Goal: Task Accomplishment & Management: Manage account settings

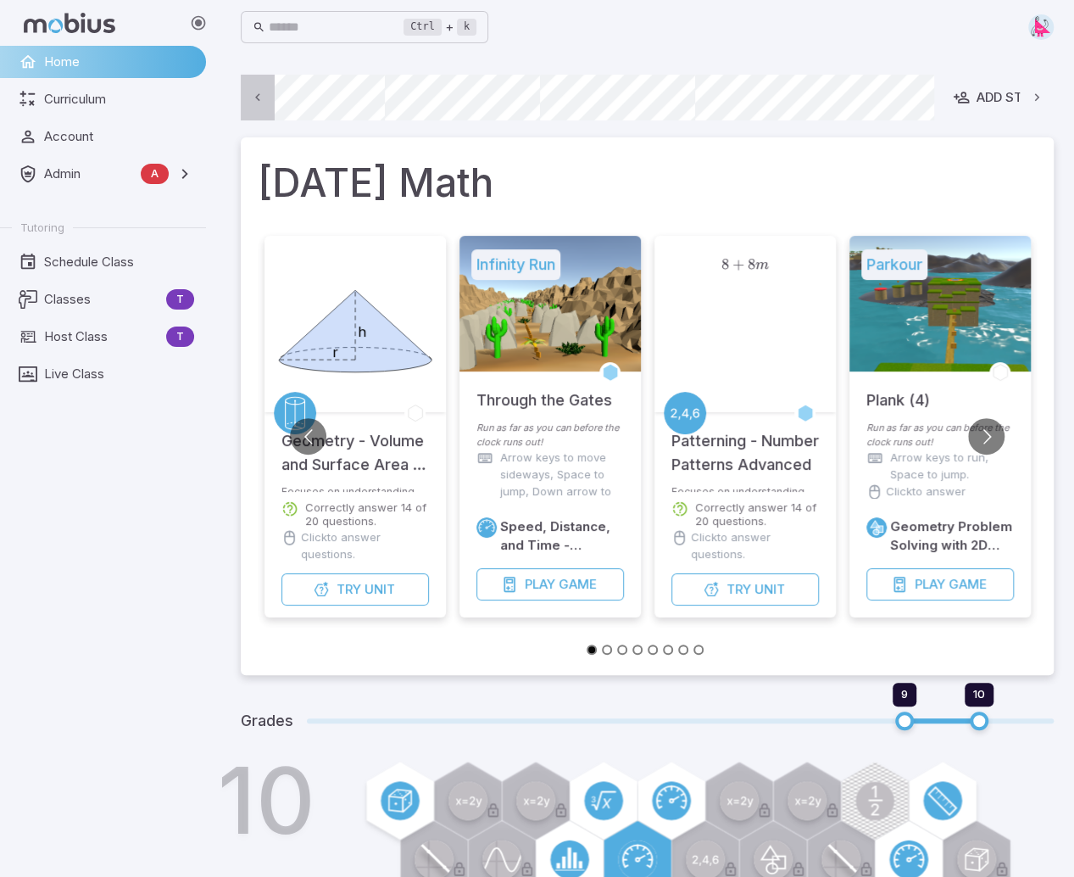
click at [254, 102] on icon at bounding box center [258, 98] width 16 height 16
click at [254, 101] on icon at bounding box center [258, 98] width 16 height 16
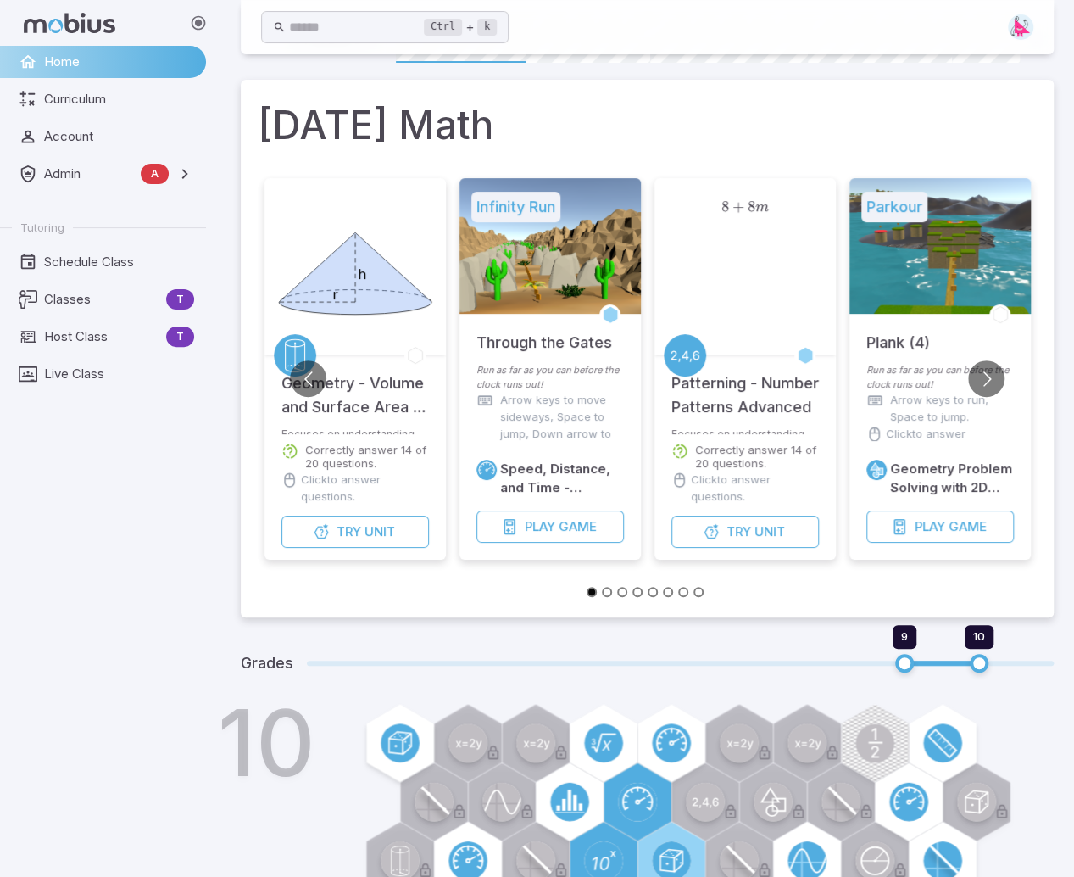
scroll to position [0, 0]
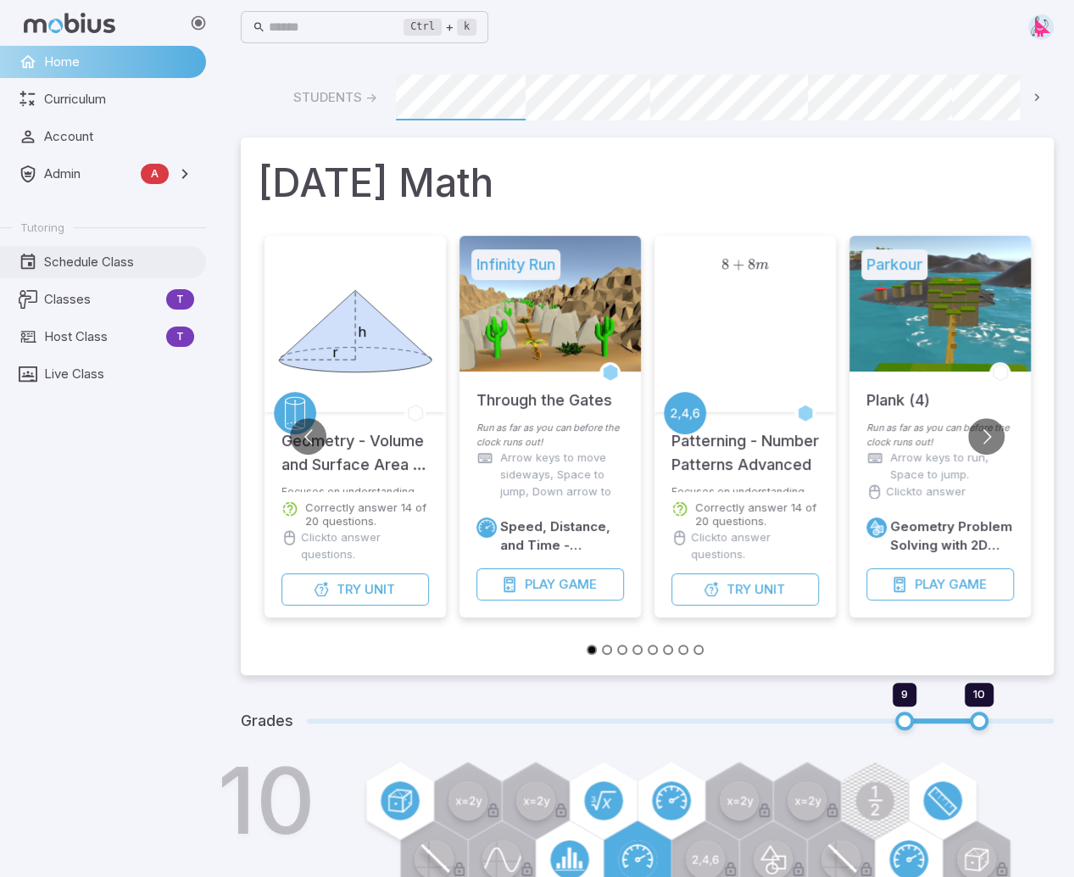
click at [96, 271] on span "Schedule Class" at bounding box center [119, 262] width 150 height 19
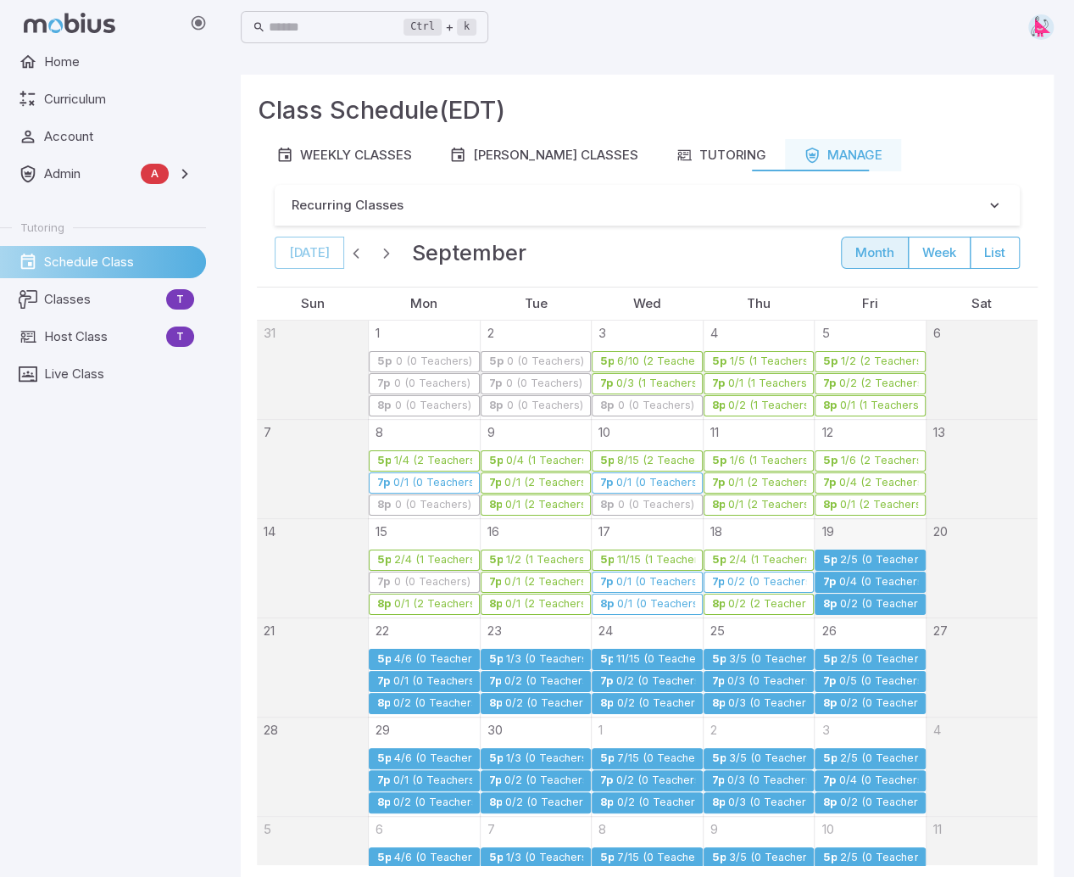
click at [851, 554] on div "2/5 (0 Teachers)" at bounding box center [879, 560] width 79 height 13
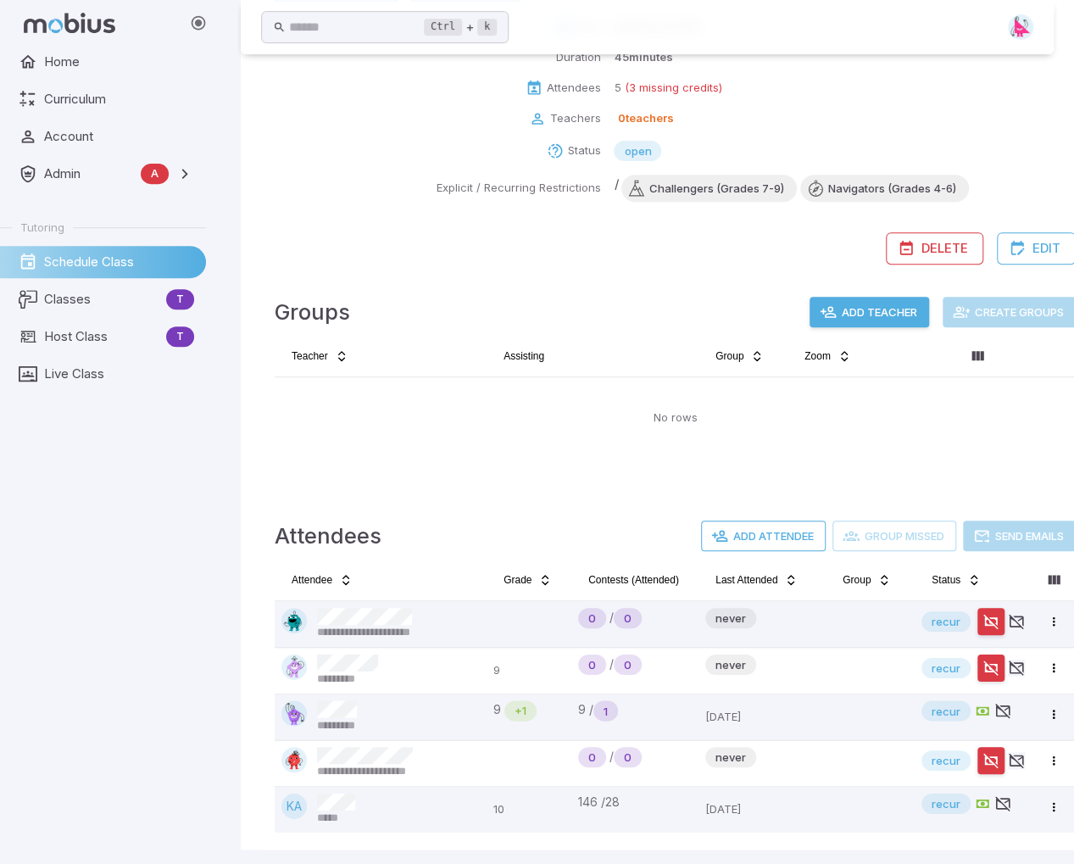
scroll to position [239, 0]
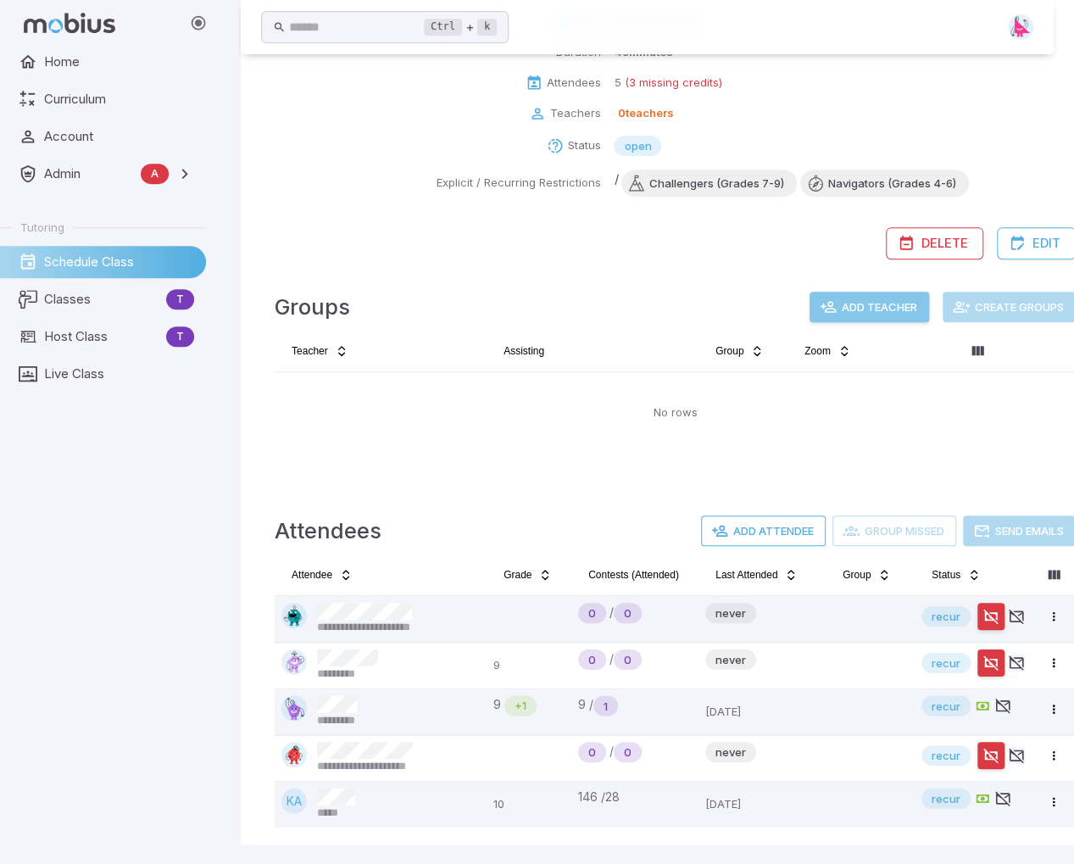
click at [878, 315] on button "Add Teacher" at bounding box center [870, 307] width 120 height 31
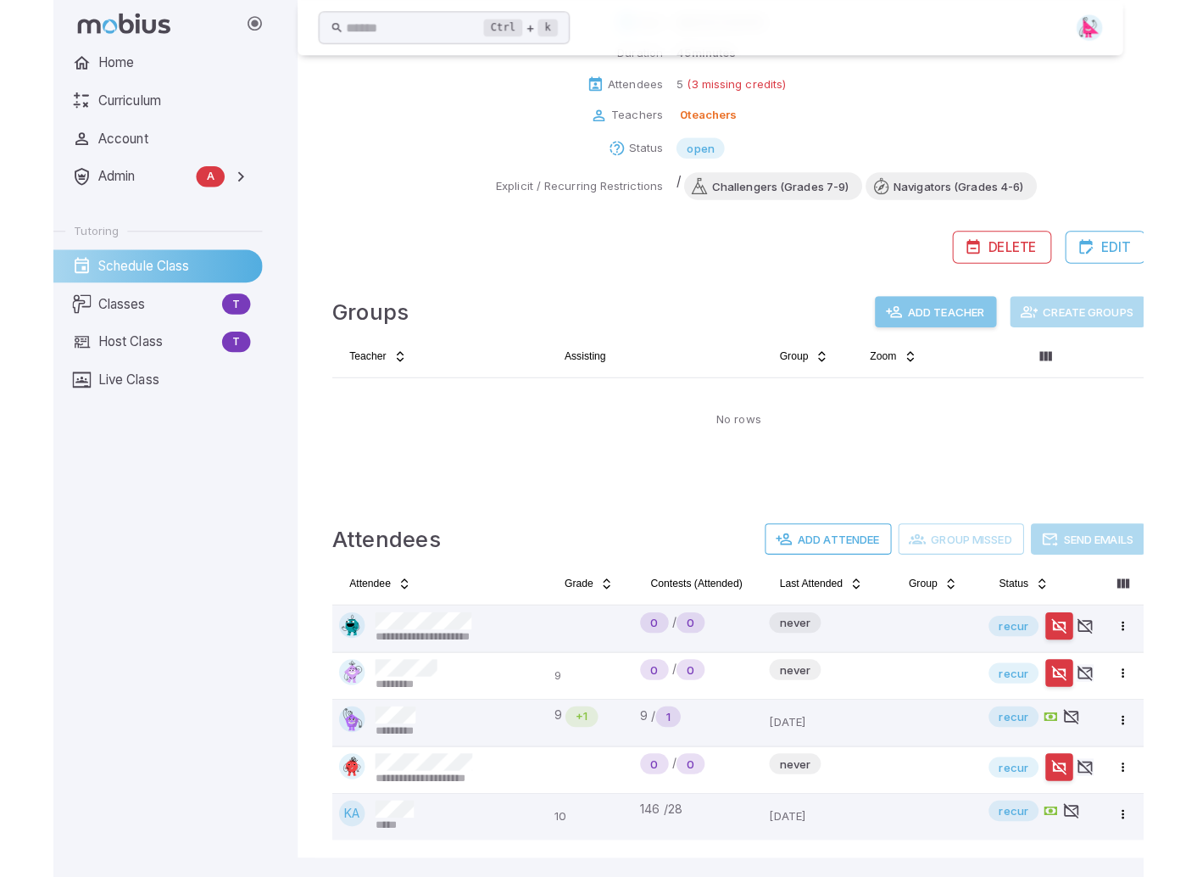
scroll to position [226, 0]
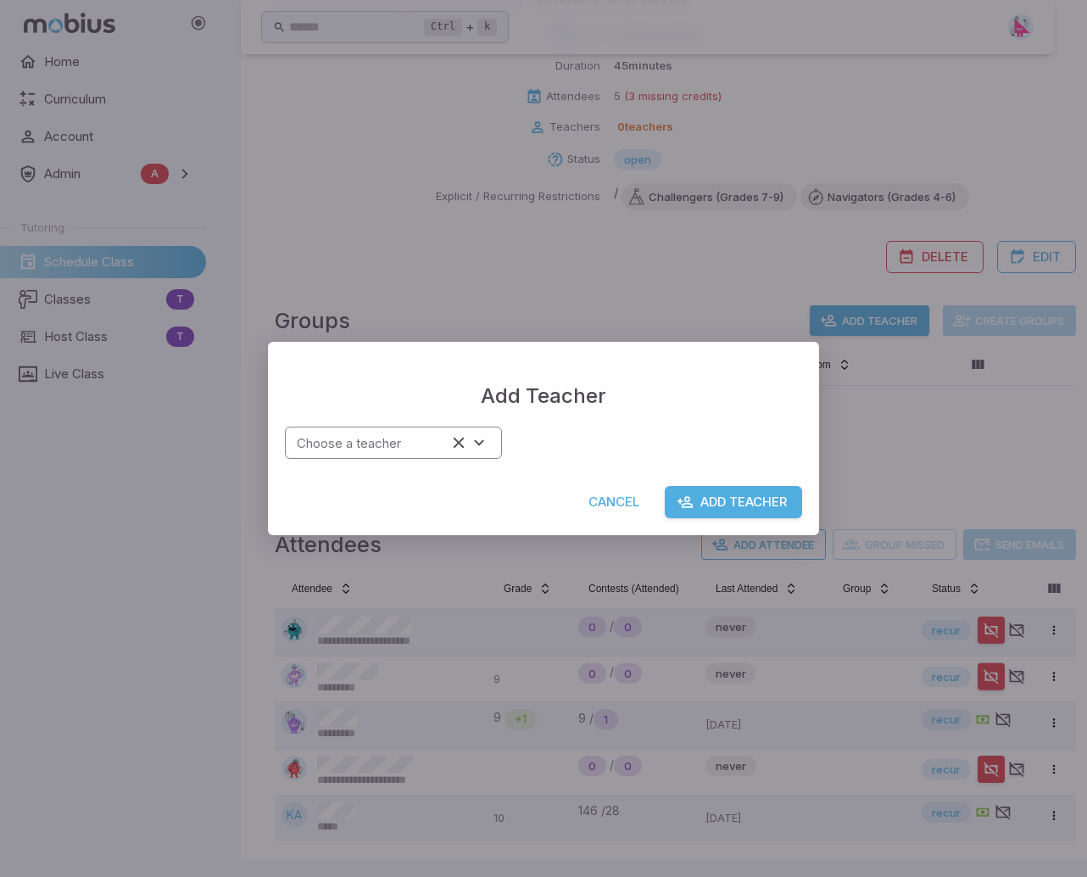
click at [495, 450] on div "Choose a teacher" at bounding box center [393, 443] width 217 height 33
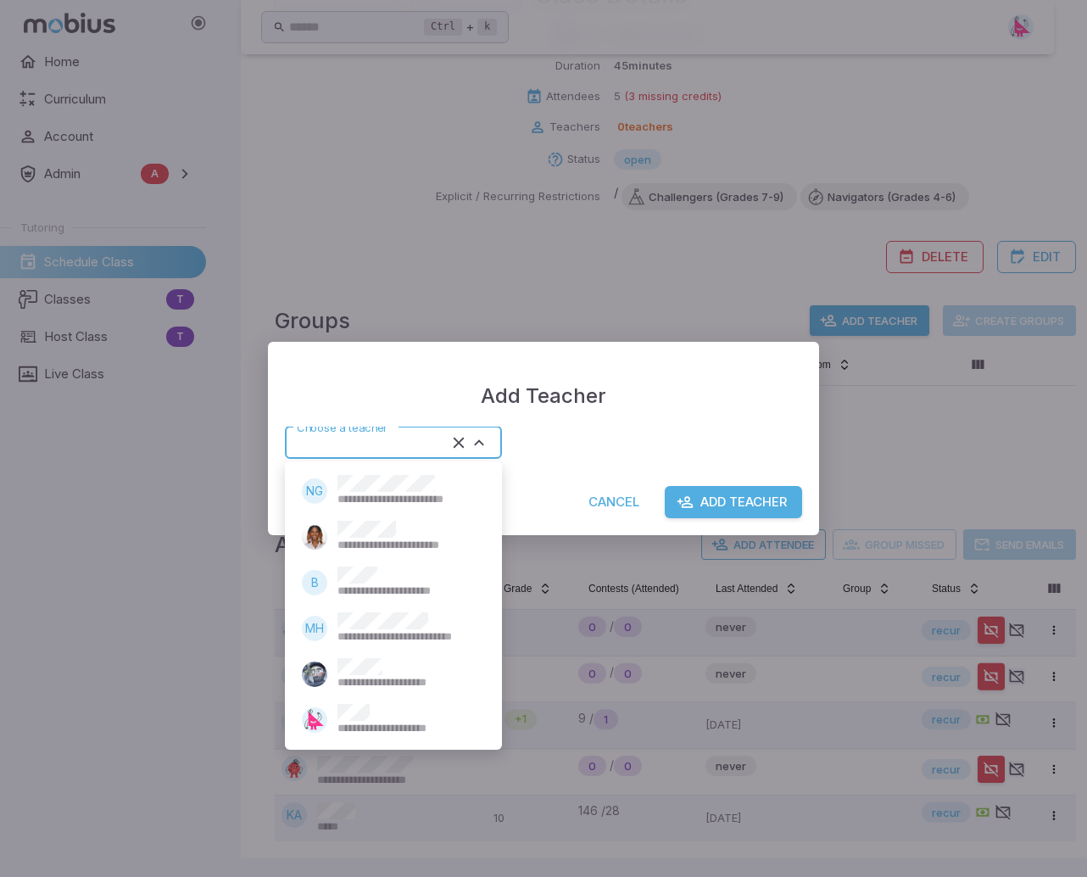
type input "*****"
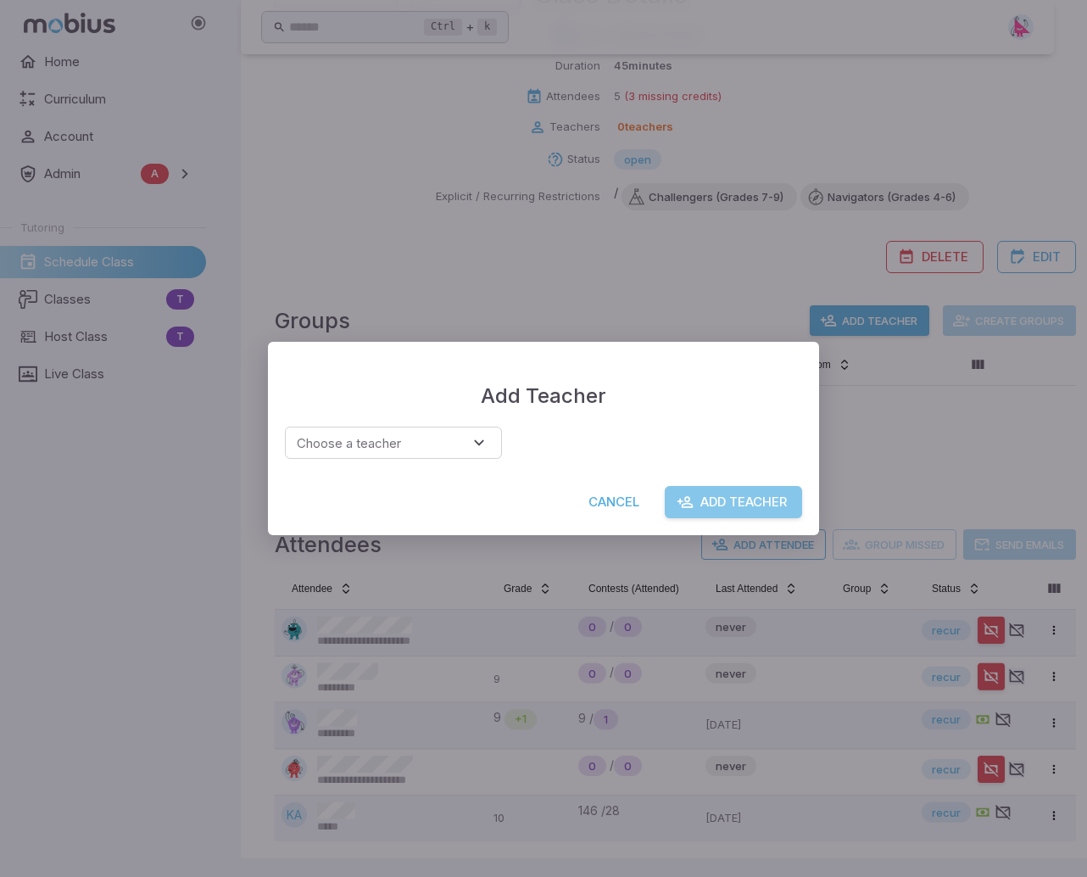
click at [780, 505] on button "Add Teacher" at bounding box center [733, 502] width 137 height 32
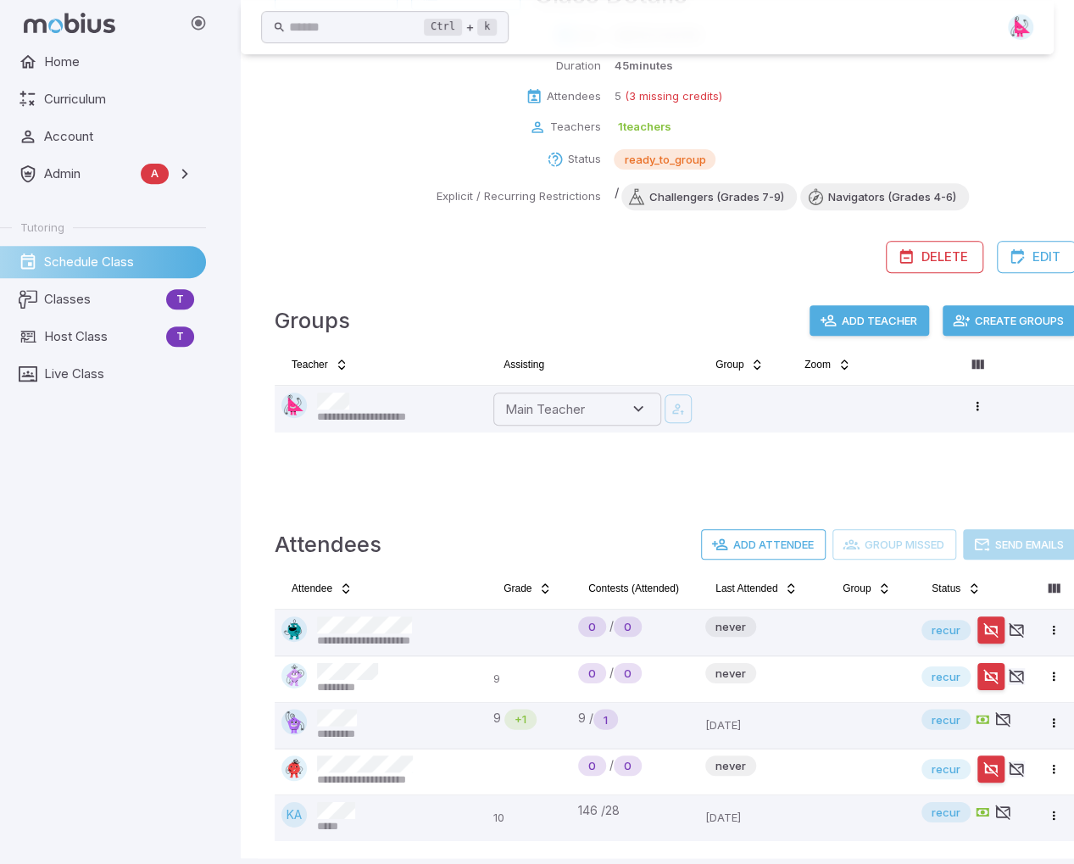
click at [890, 320] on button "Add Teacher" at bounding box center [870, 320] width 120 height 31
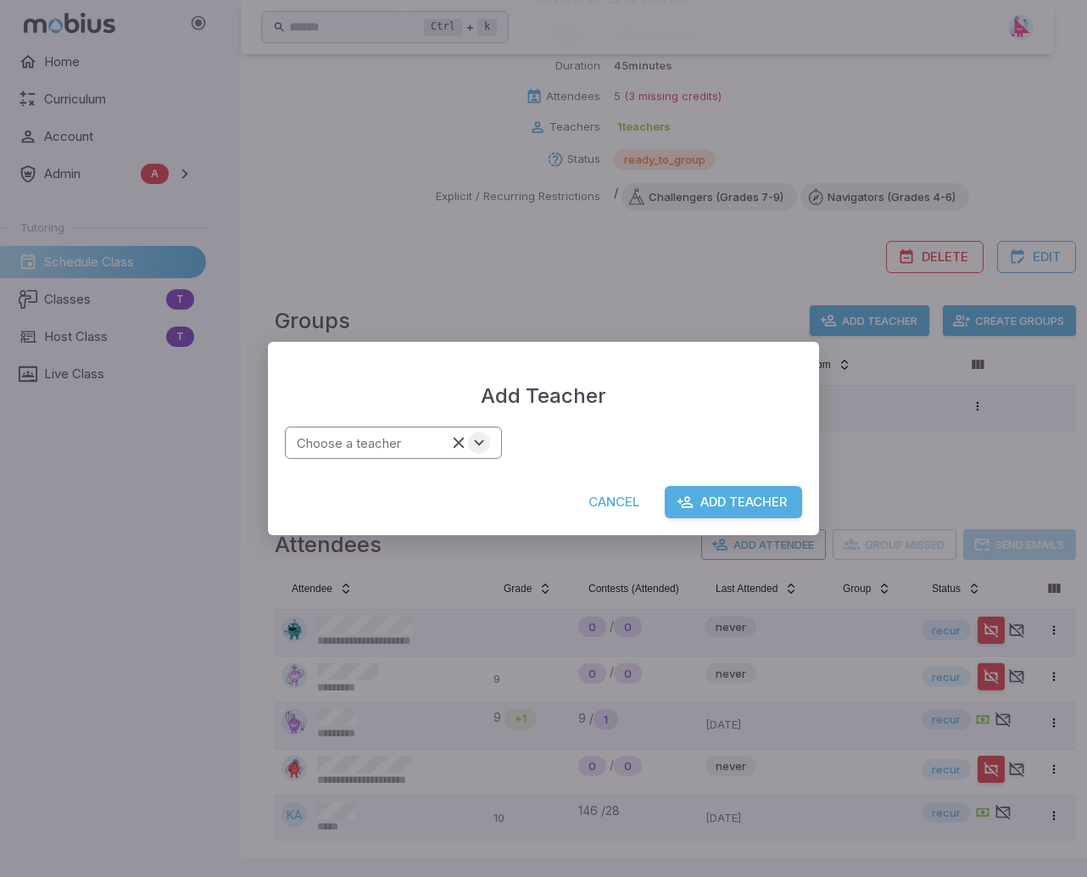
click at [484, 444] on icon "Open" at bounding box center [479, 442] width 19 height 19
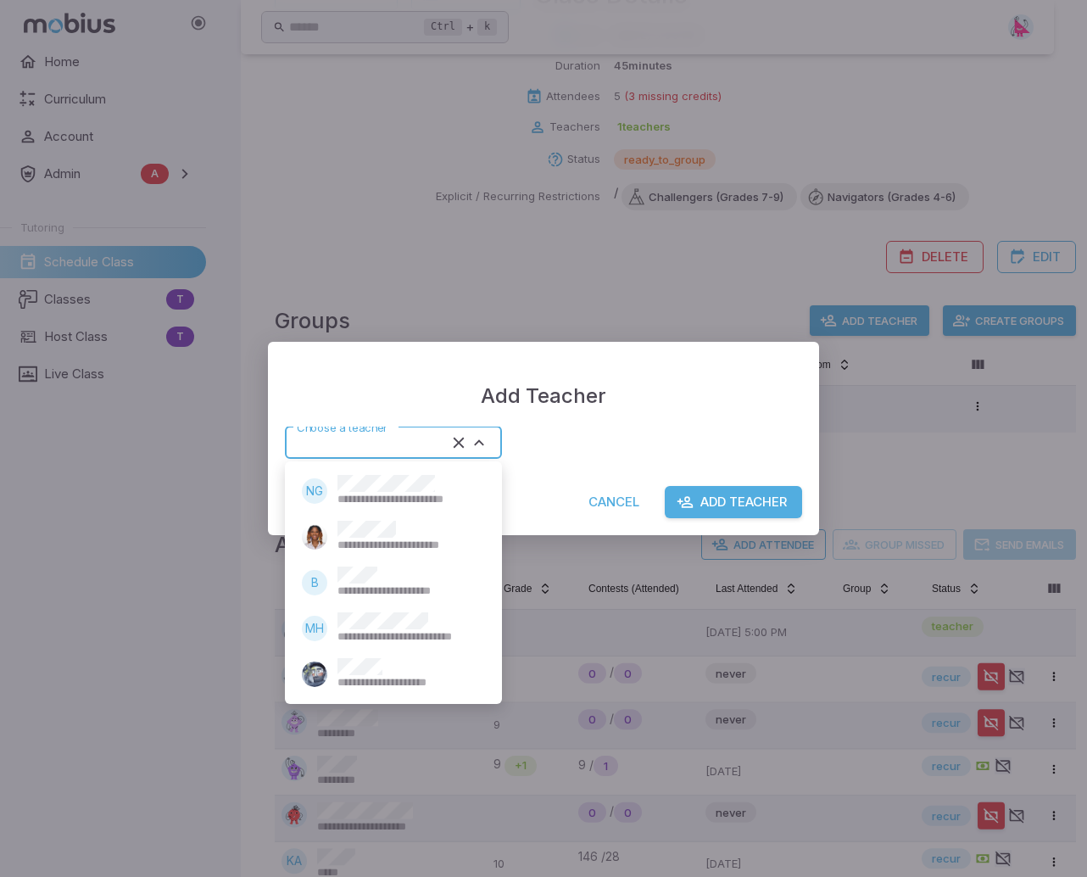
click at [378, 584] on span "**********" at bounding box center [406, 590] width 137 height 15
type input "******"
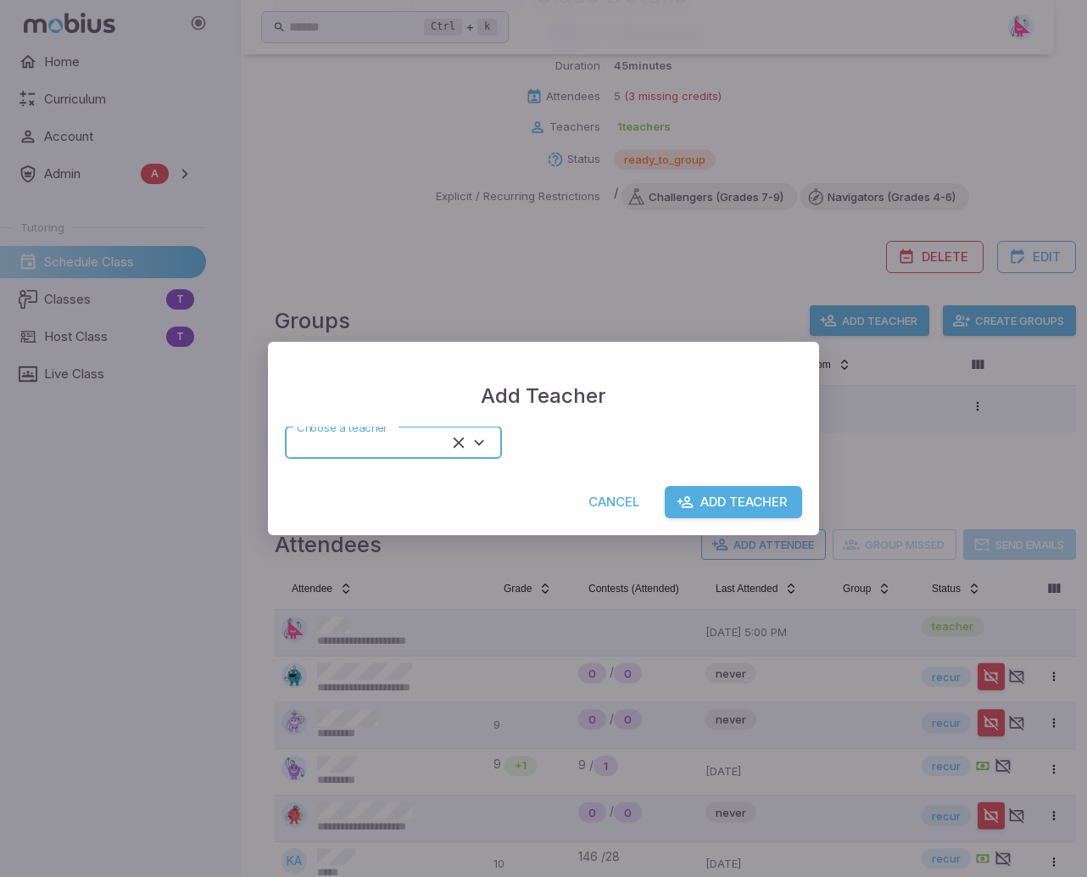
click at [736, 499] on button "Add Teacher" at bounding box center [733, 502] width 137 height 32
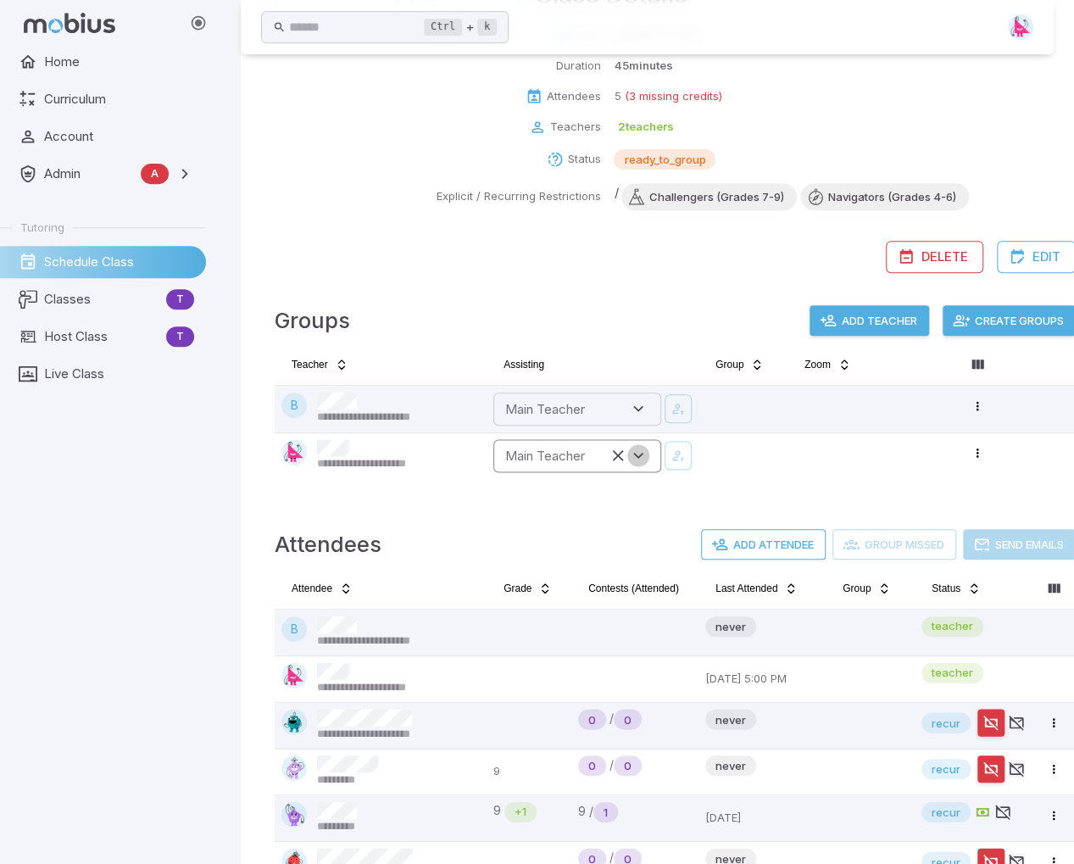
click at [645, 453] on icon "Open" at bounding box center [638, 455] width 19 height 19
click at [577, 505] on span "**********" at bounding box center [614, 511] width 137 height 15
type input "******"
click at [685, 455] on icon "button" at bounding box center [678, 455] width 15 height 17
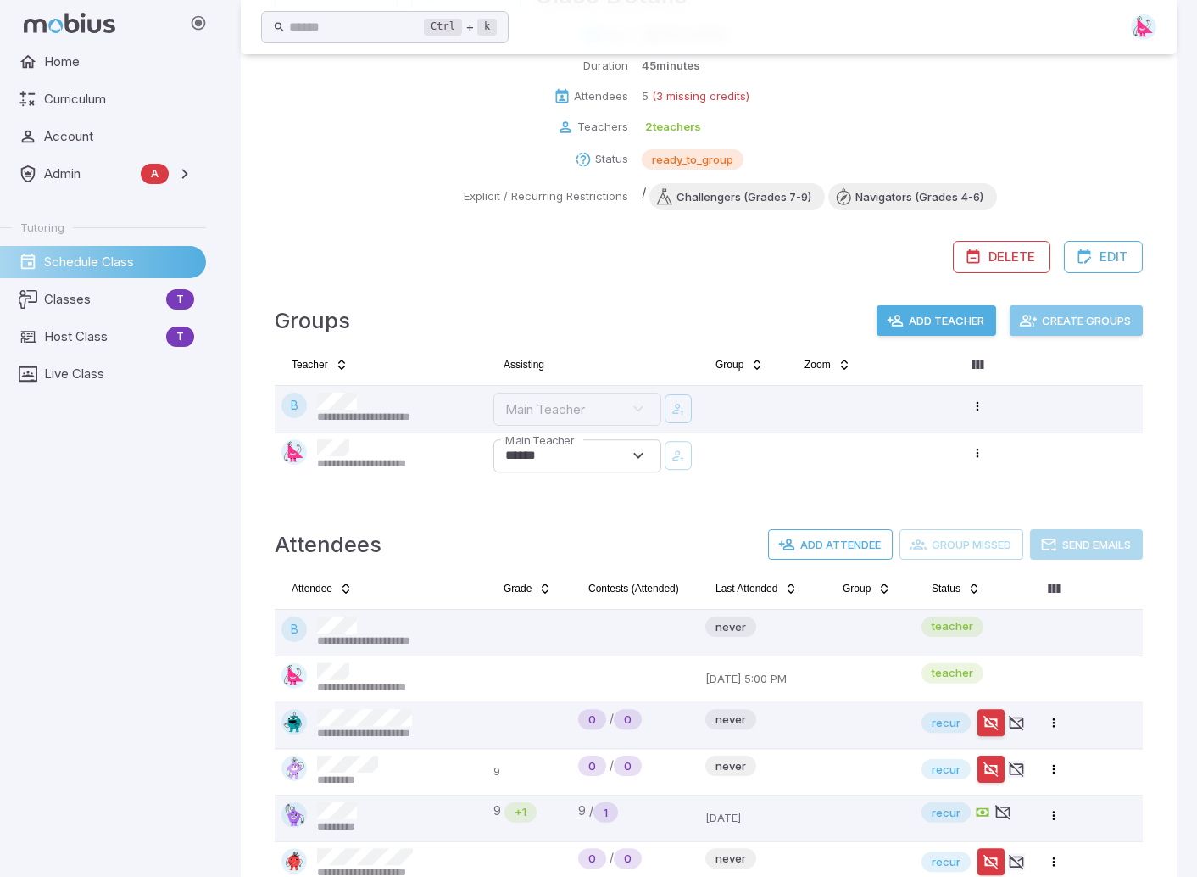
click at [1080, 310] on button "Create Groups" at bounding box center [1076, 320] width 133 height 31
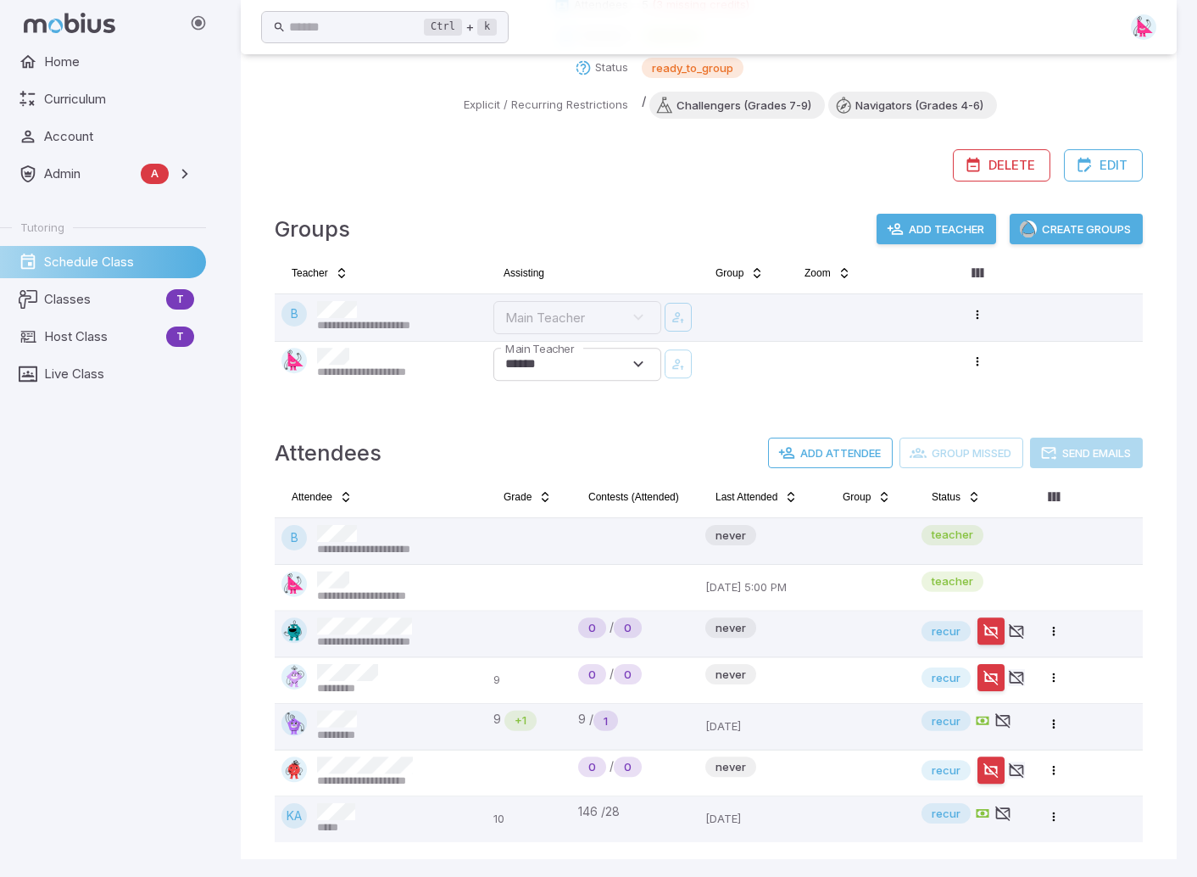
scroll to position [319, 0]
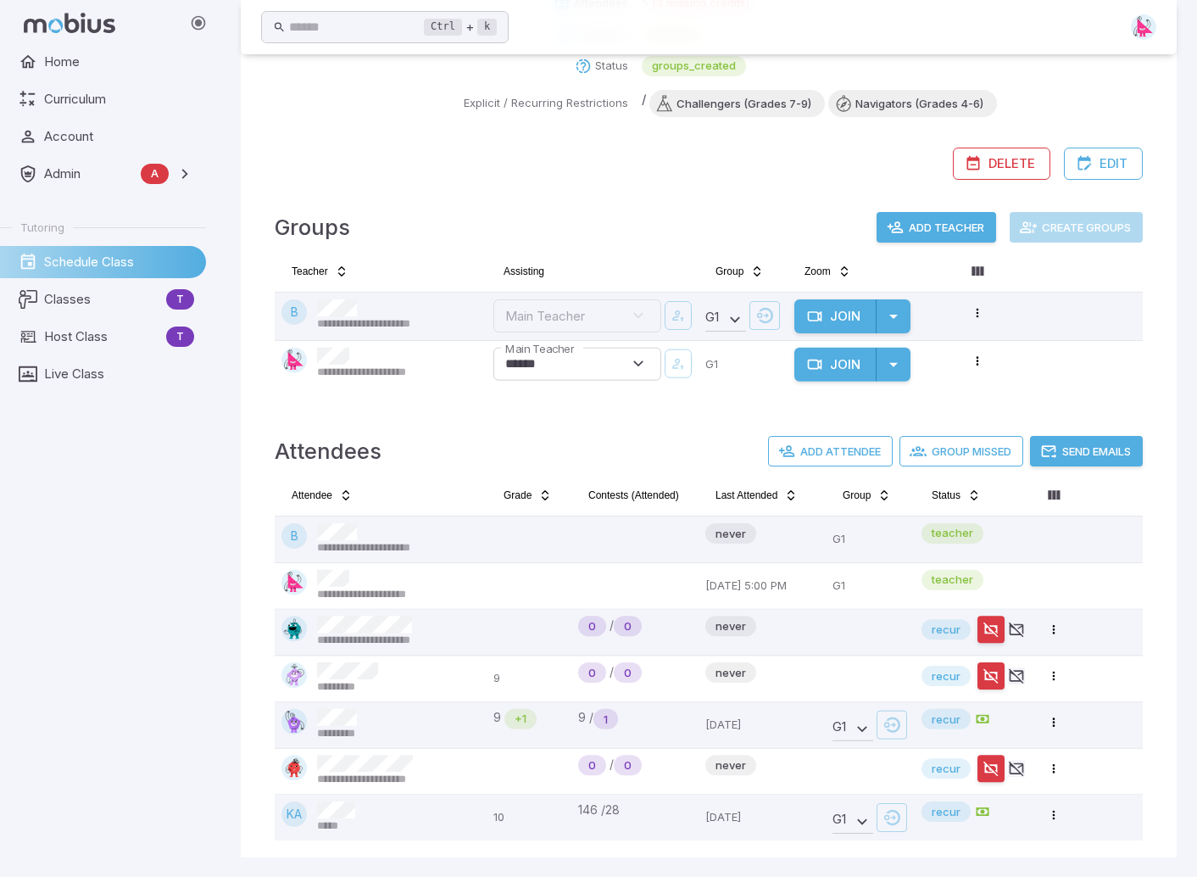
click at [1080, 440] on button "Send Emails" at bounding box center [1086, 451] width 113 height 31
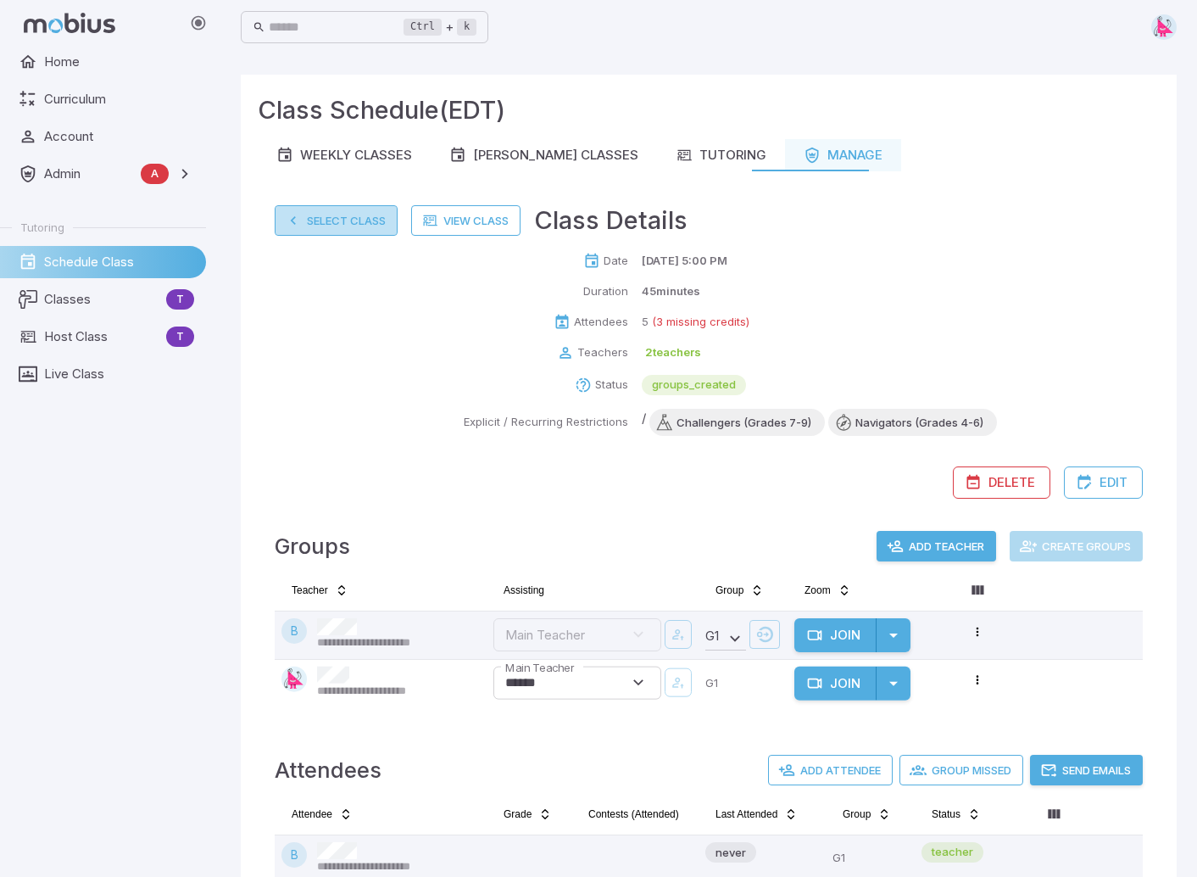
click at [316, 222] on button "Select Class" at bounding box center [336, 220] width 123 height 31
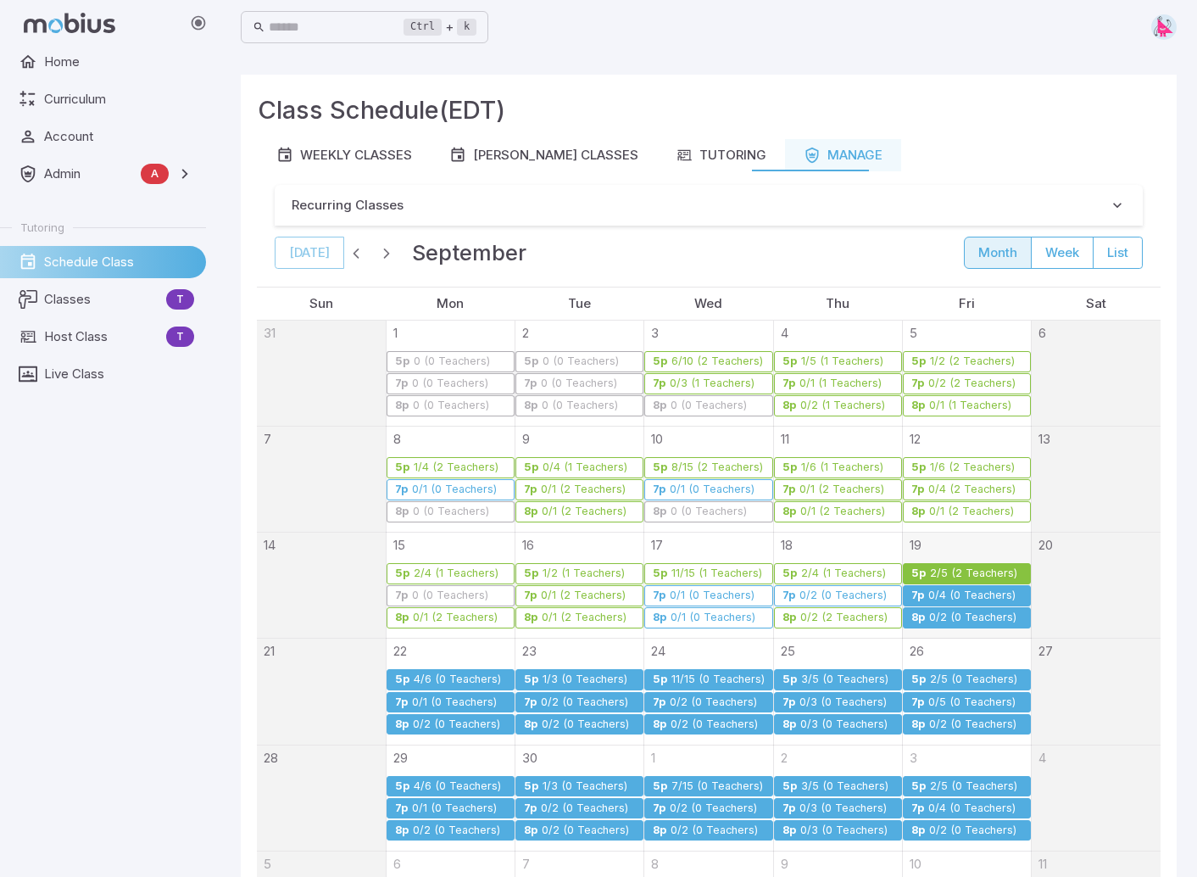
click at [954, 593] on div "0/4 (0 Teachers)" at bounding box center [972, 595] width 89 height 13
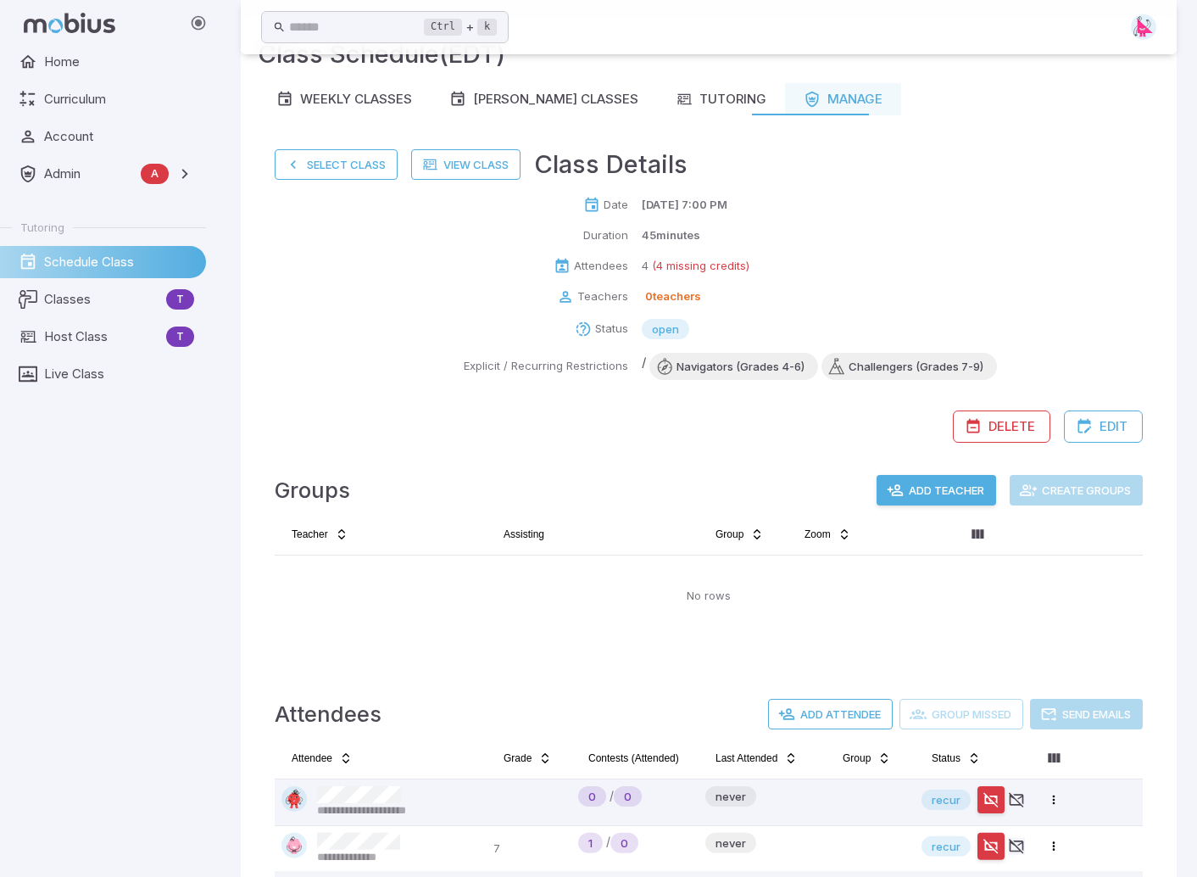
scroll to position [180, 0]
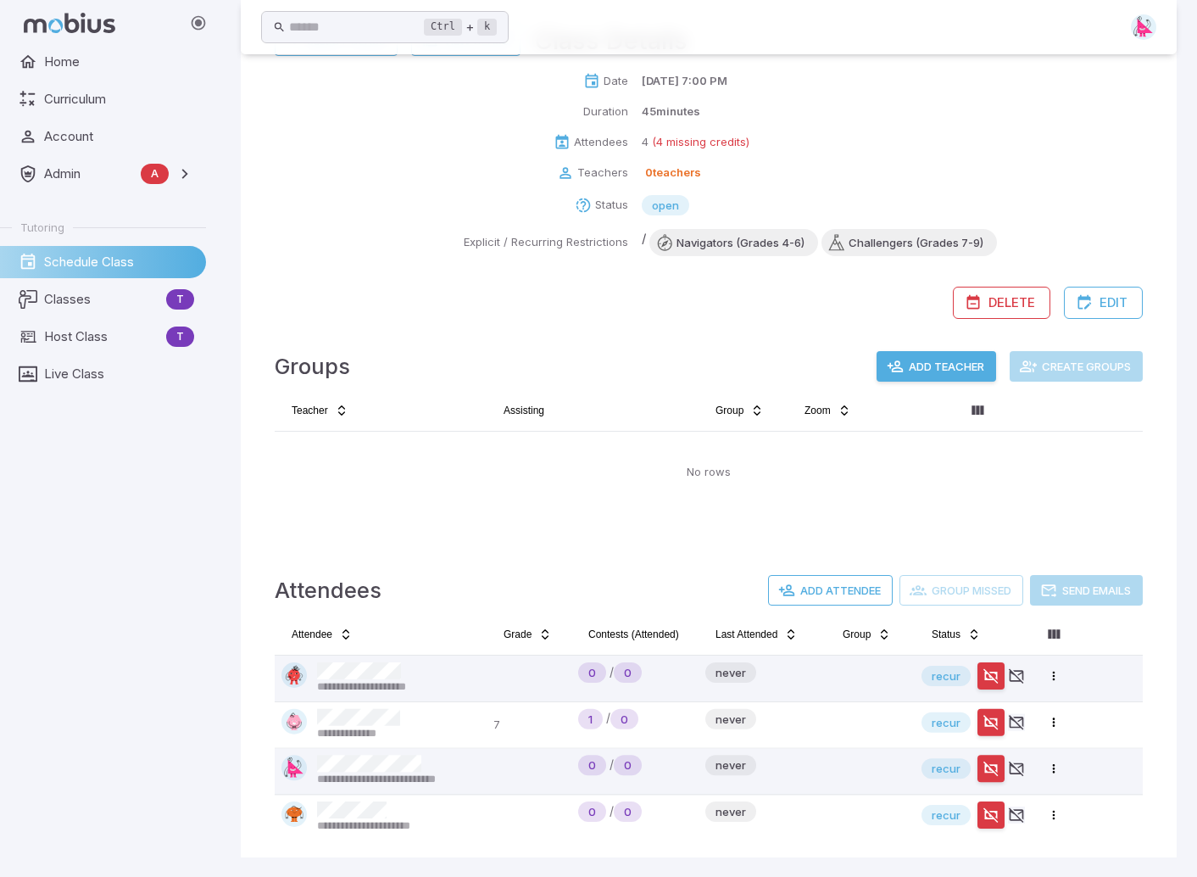
click at [945, 361] on button "Add Teacher" at bounding box center [937, 366] width 120 height 31
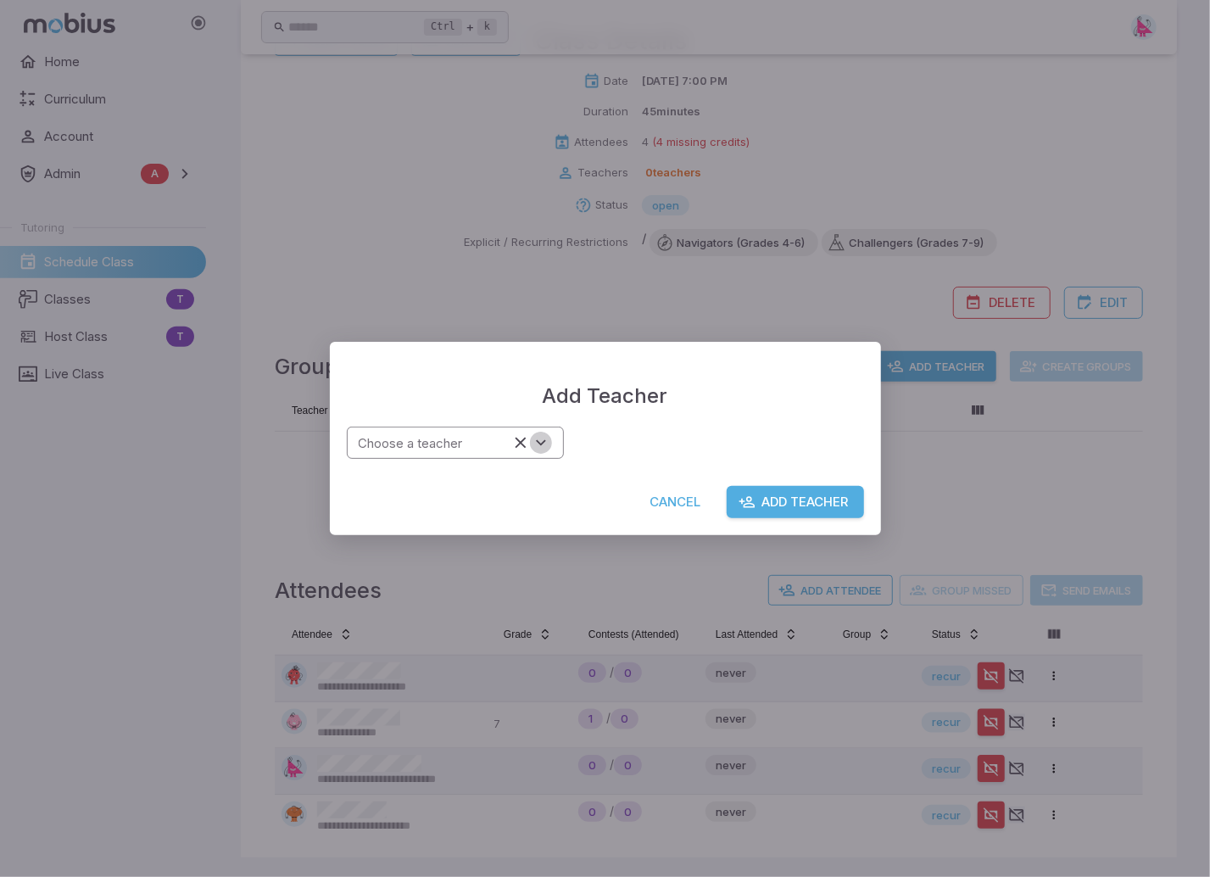
click at [550, 438] on icon "Open" at bounding box center [541, 442] width 19 height 19
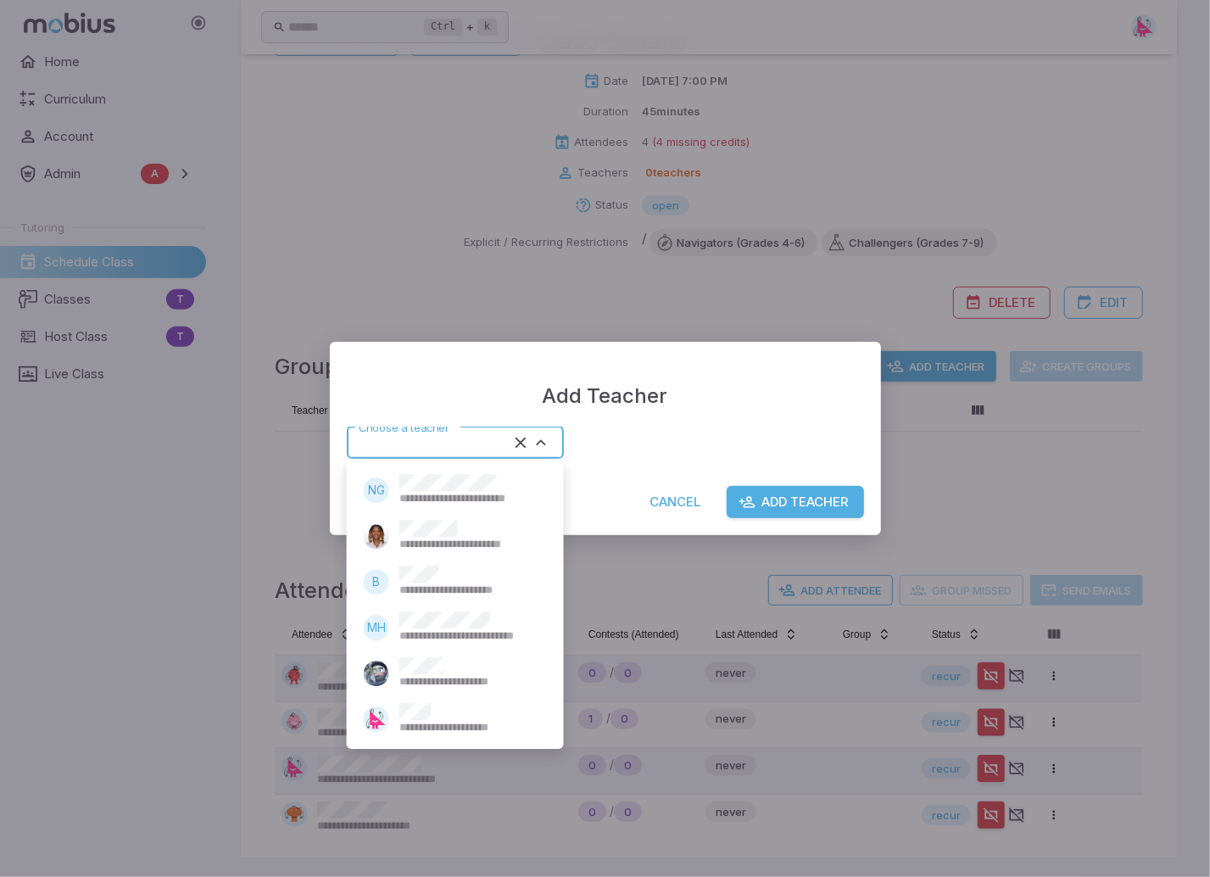
type input "*****"
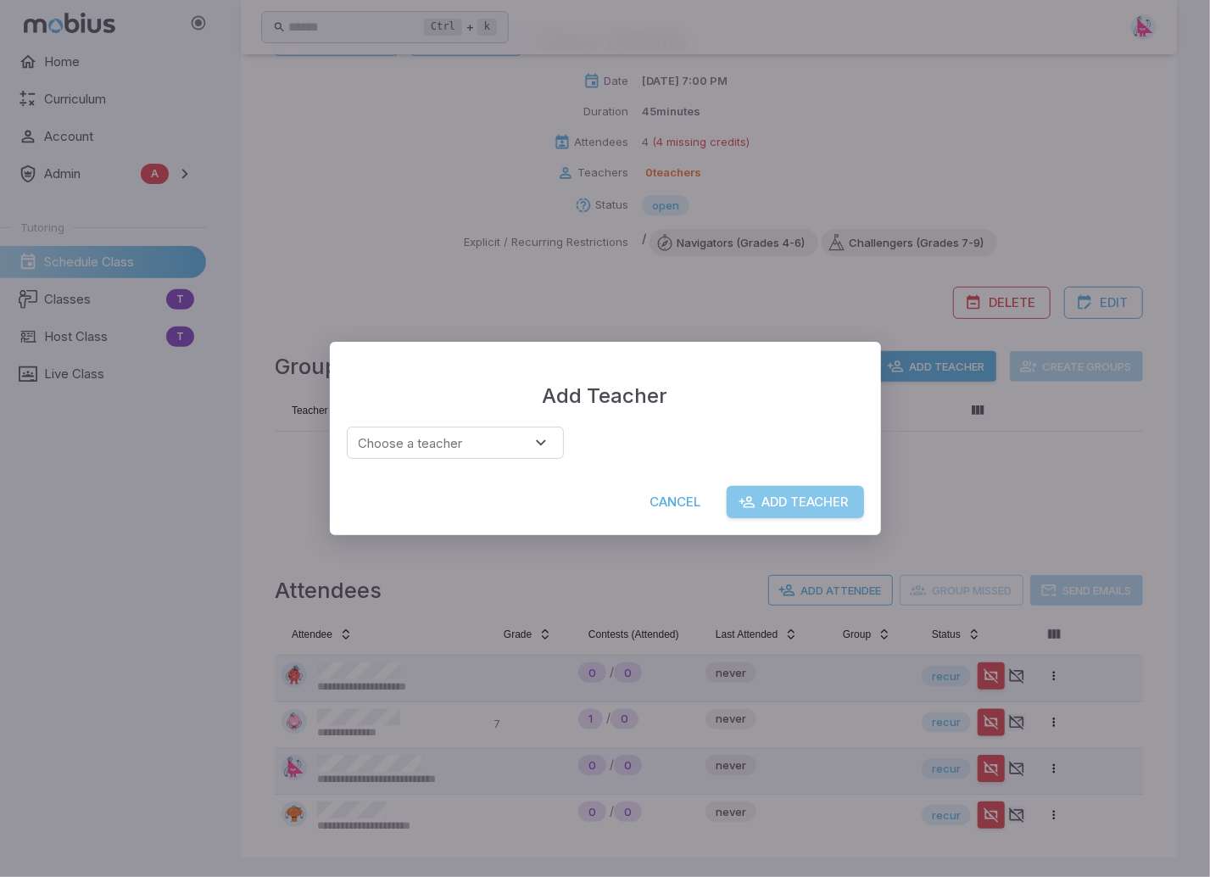
click at [806, 512] on button "Add Teacher" at bounding box center [795, 502] width 137 height 32
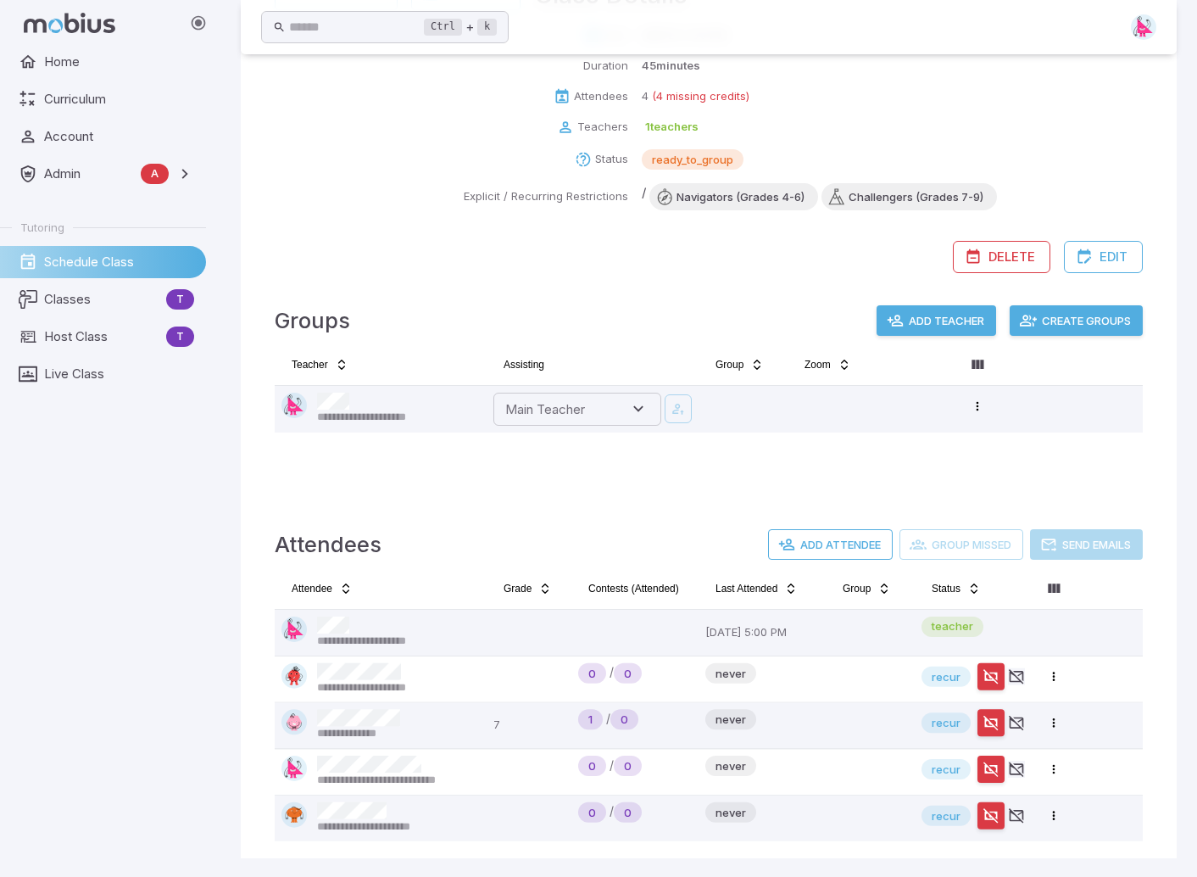
scroll to position [226, 0]
click at [1085, 321] on button "Create Groups" at bounding box center [1076, 320] width 133 height 31
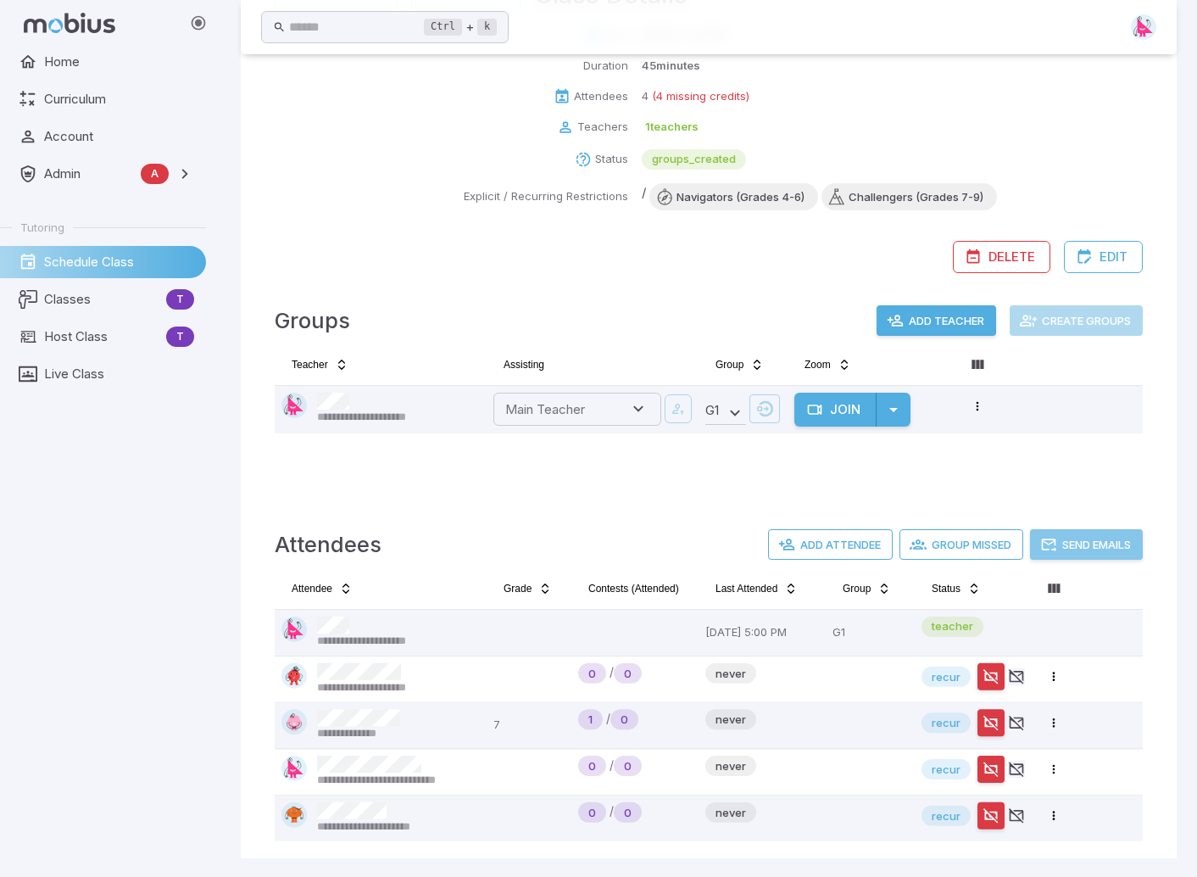
click at [1086, 545] on button "Send Emails" at bounding box center [1086, 544] width 113 height 31
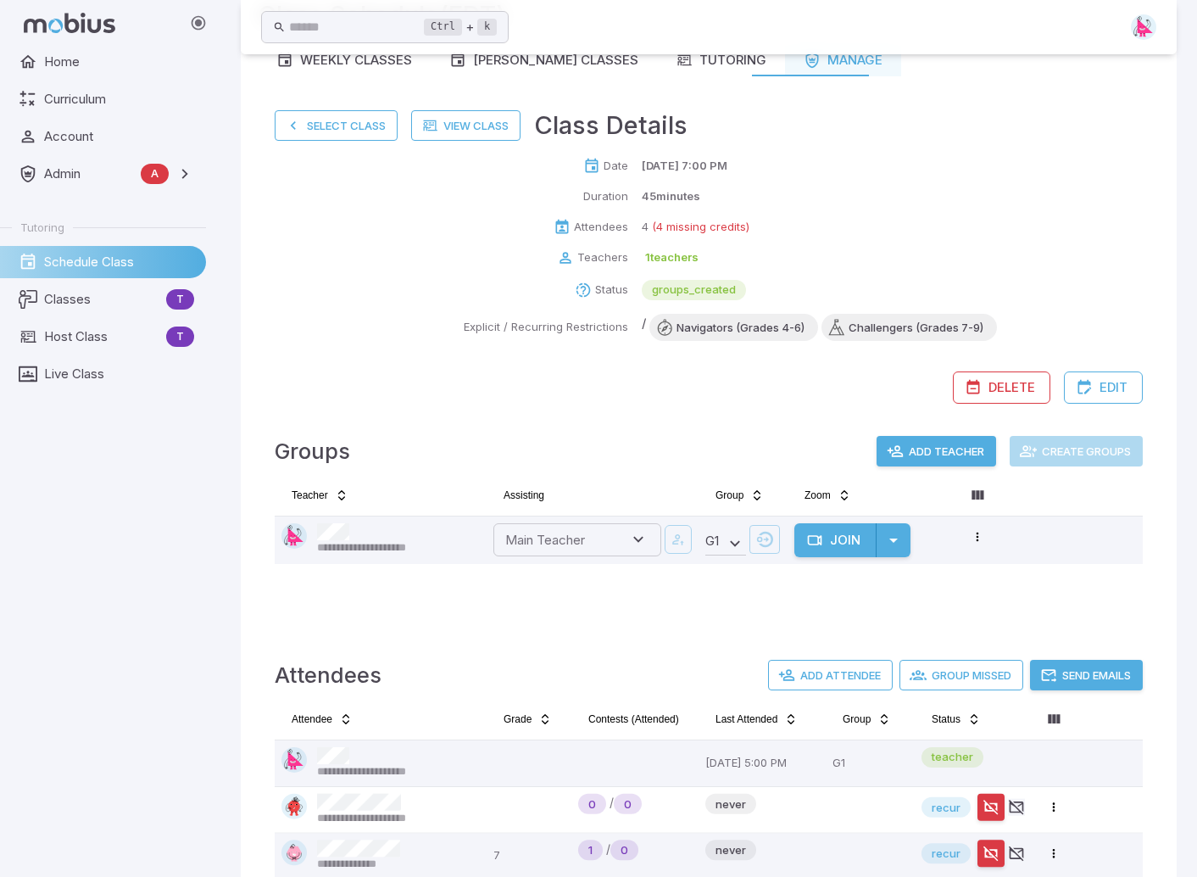
scroll to position [0, 0]
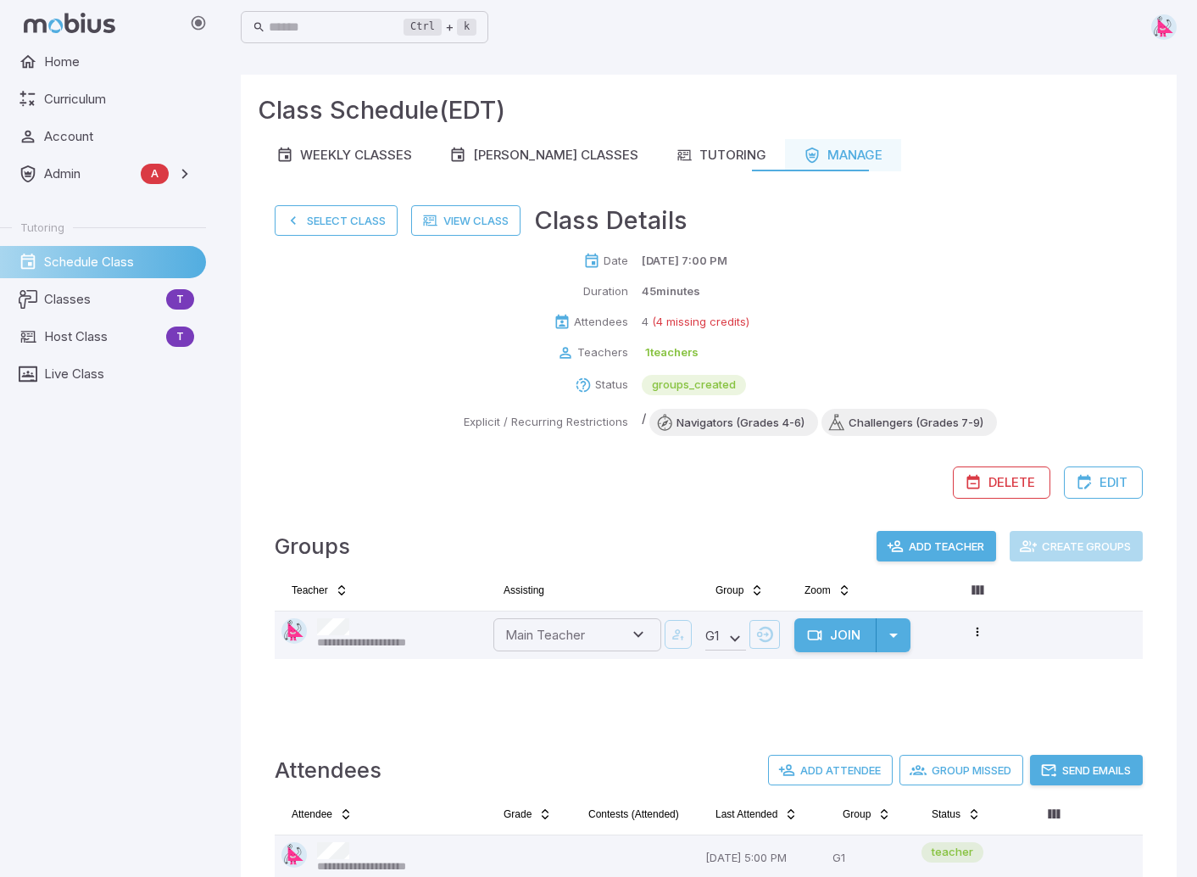
drag, startPoint x: 314, startPoint y: 220, endPoint x: 349, endPoint y: 232, distance: 37.5
click at [314, 220] on button "Select Class" at bounding box center [336, 220] width 123 height 31
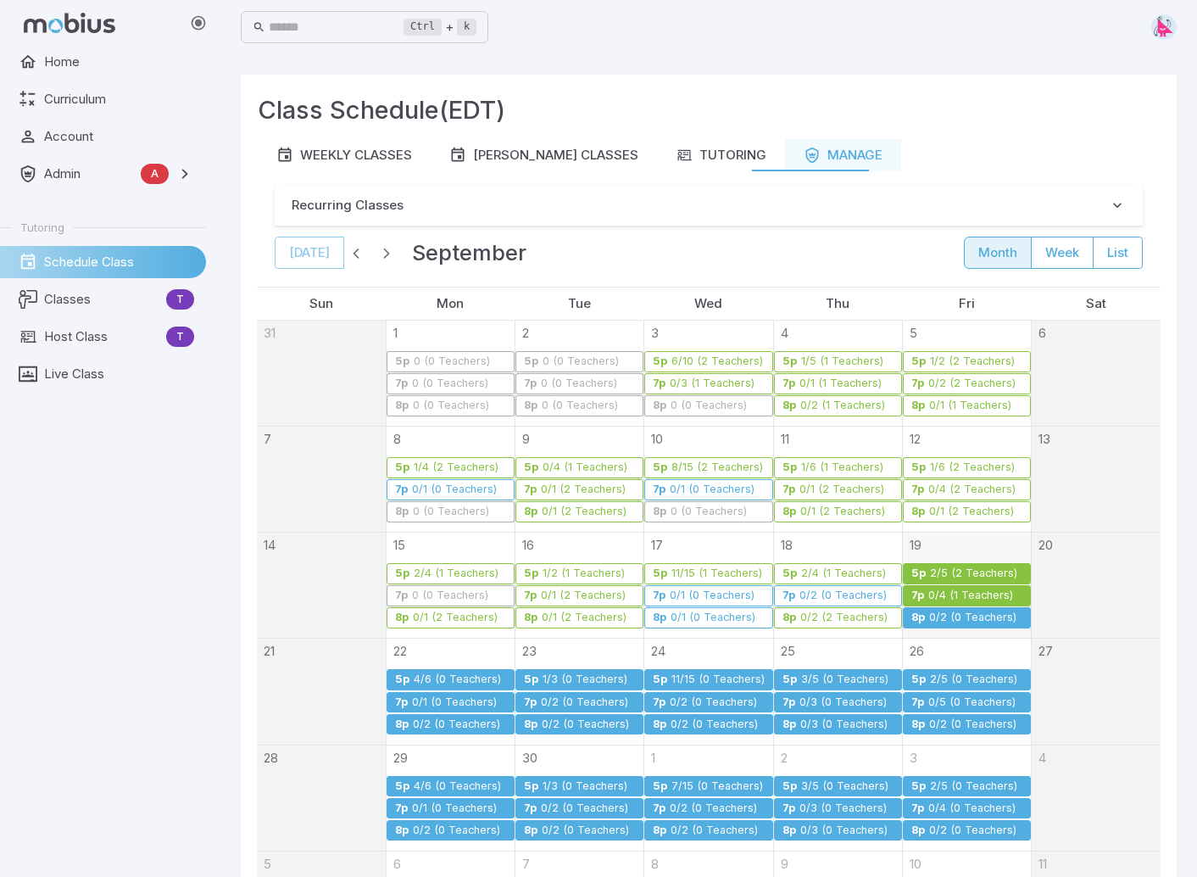
click at [953, 622] on div "0/2 (0 Teachers)" at bounding box center [973, 617] width 89 height 13
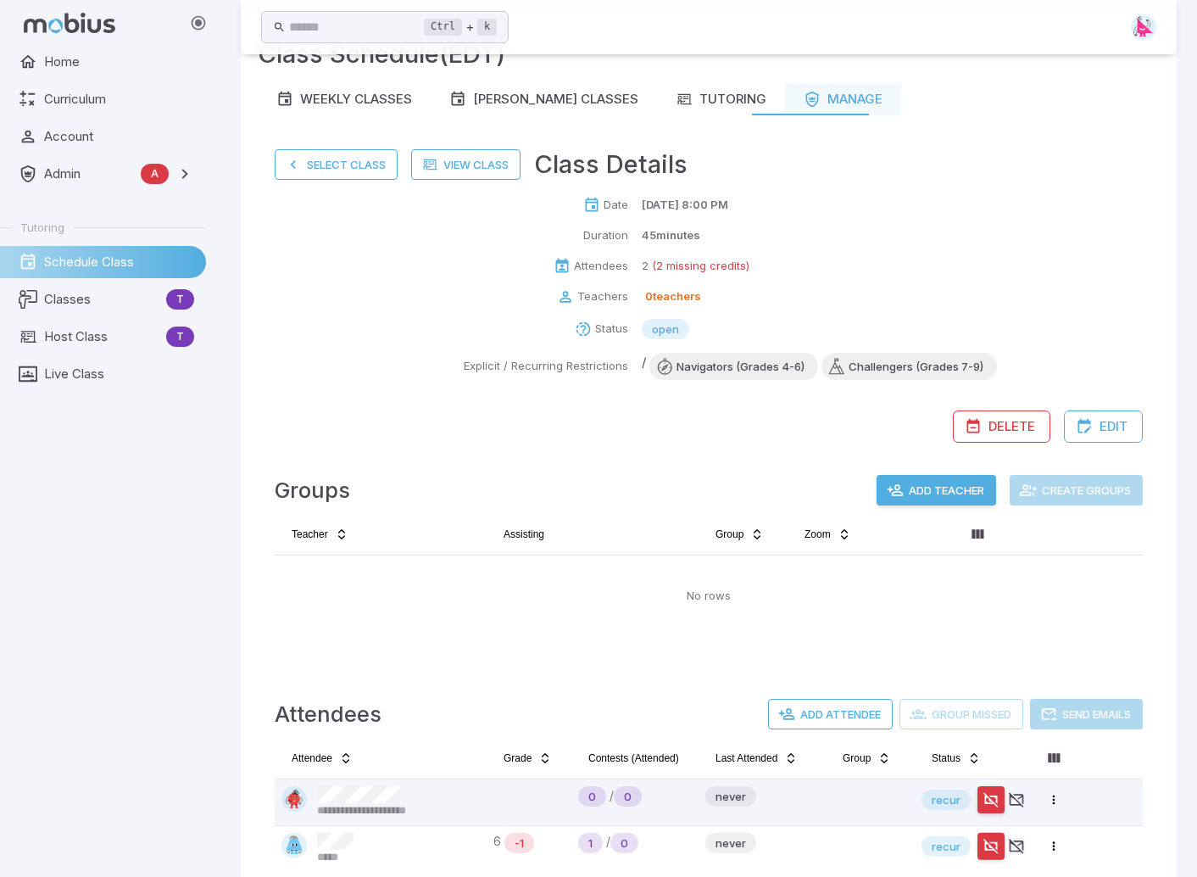
scroll to position [96, 0]
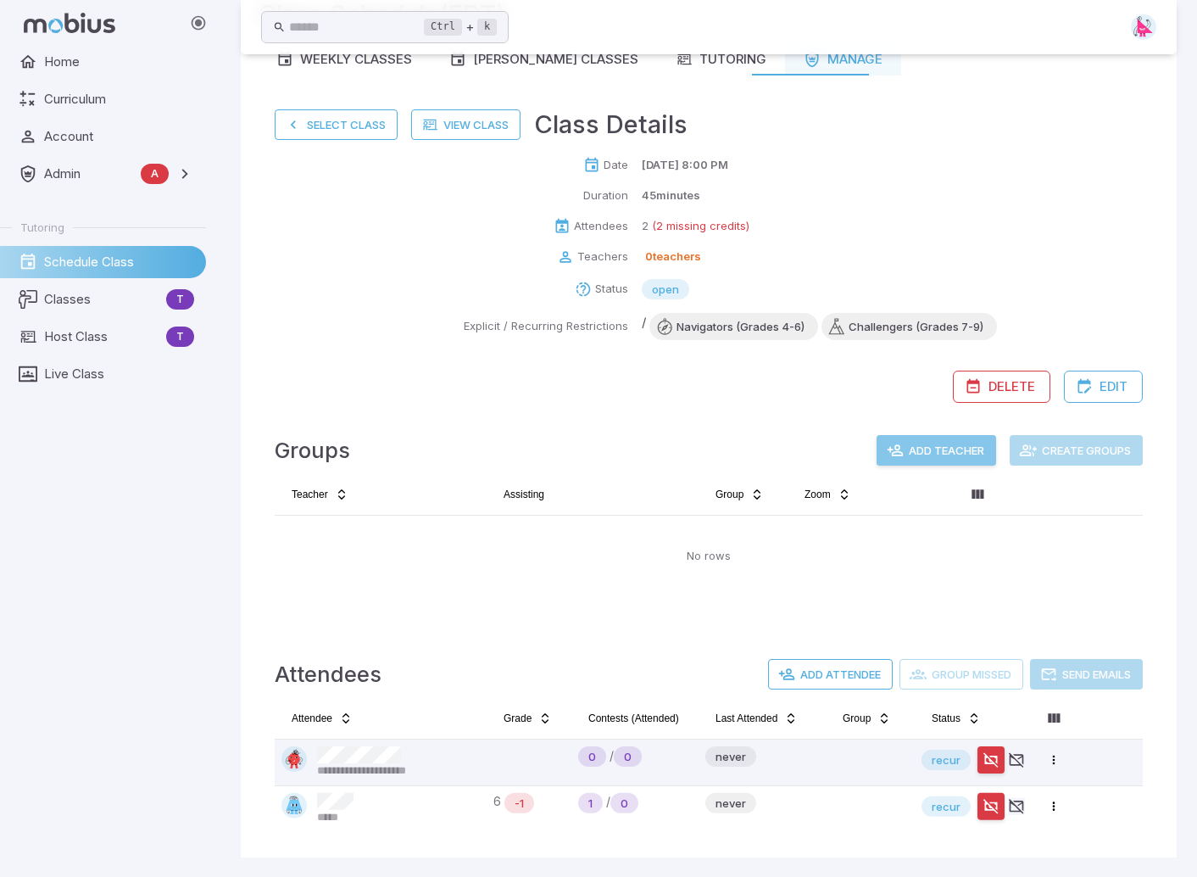
click at [951, 449] on button "Add Teacher" at bounding box center [937, 450] width 120 height 31
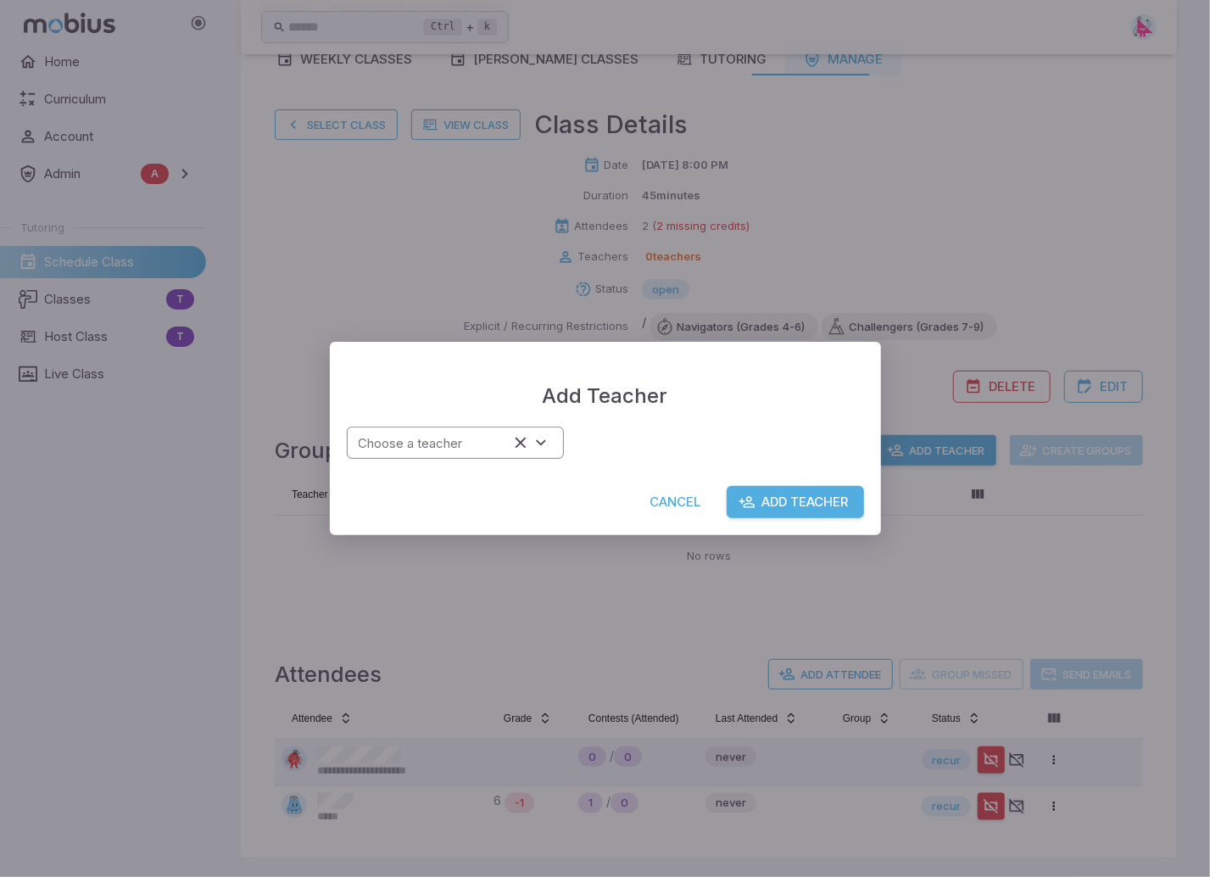
click at [551, 442] on div "Choose a teacher" at bounding box center [455, 443] width 217 height 33
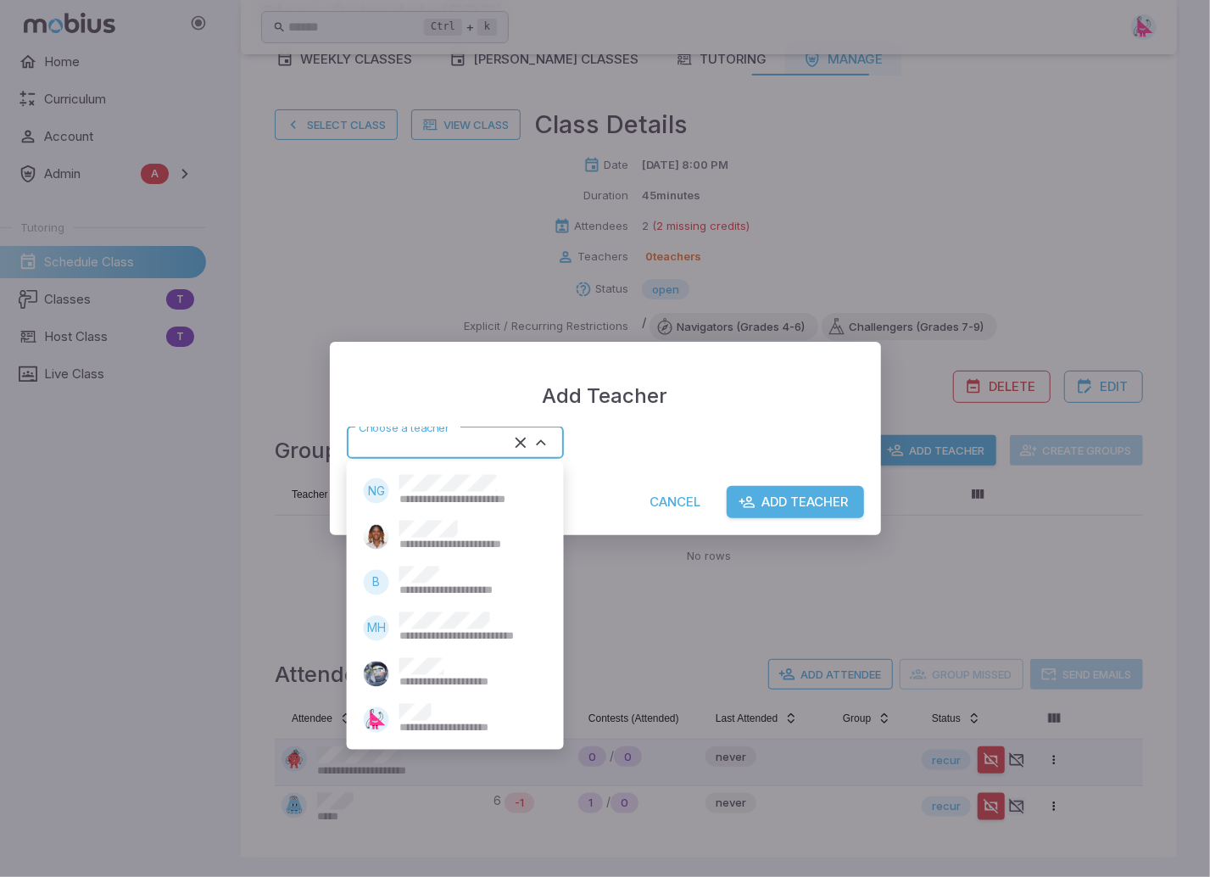
click at [436, 725] on span "**********" at bounding box center [468, 728] width 139 height 15
type input "*****"
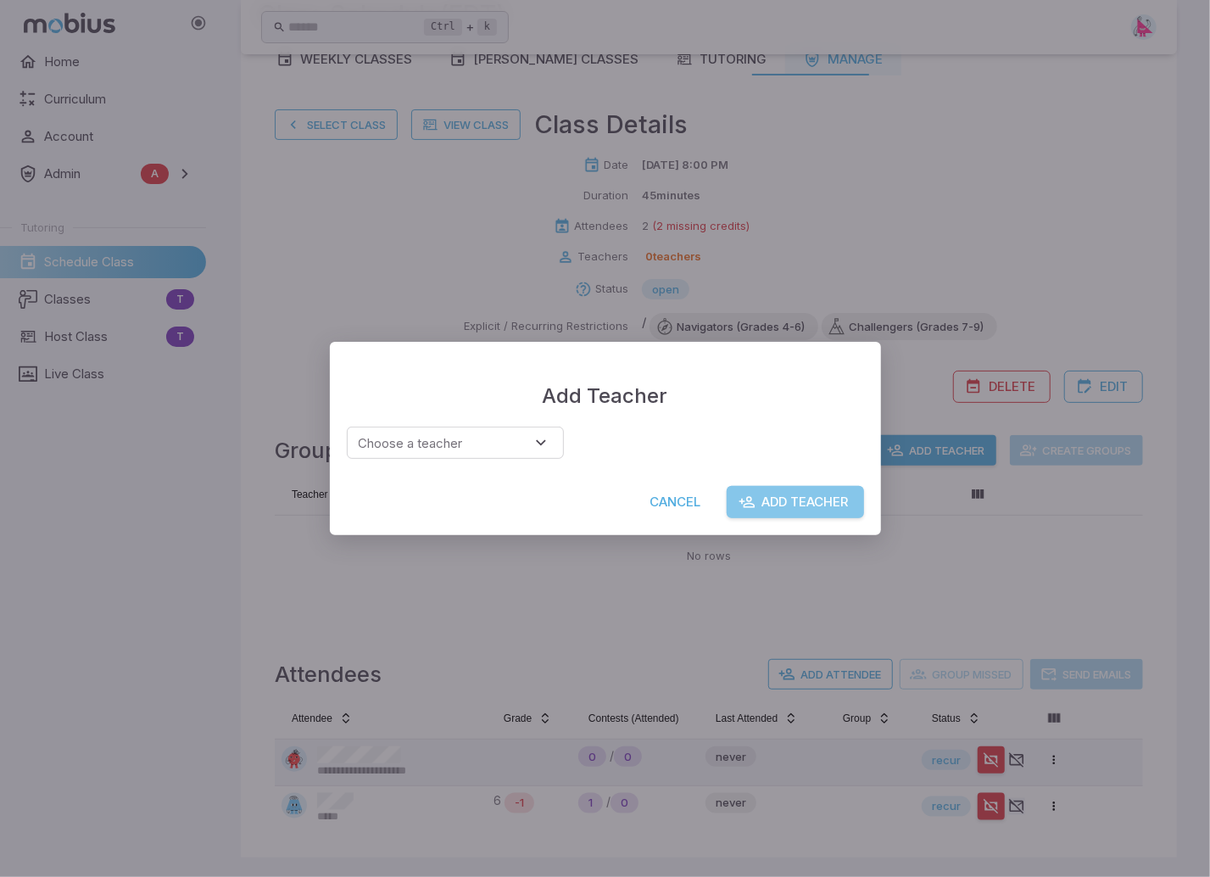
click at [823, 504] on button "Add Teacher" at bounding box center [795, 502] width 137 height 32
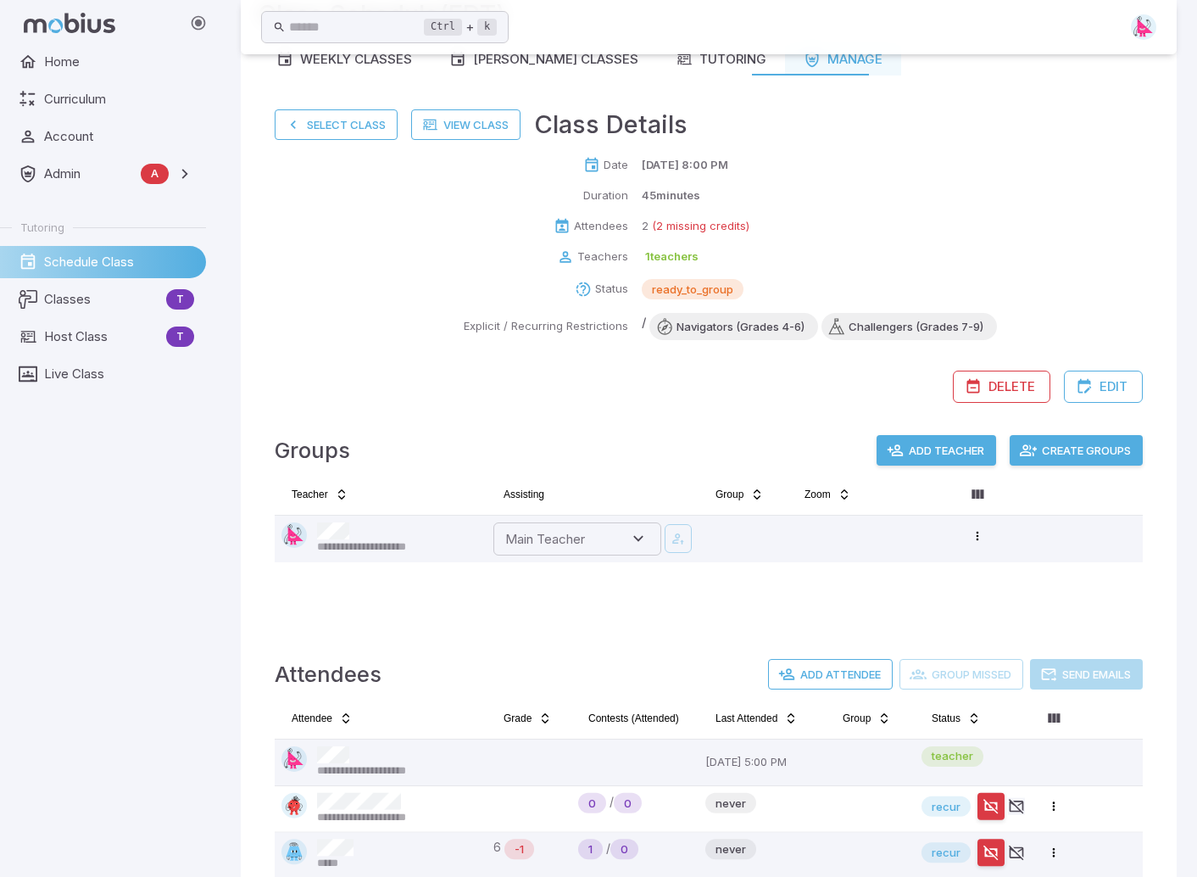
scroll to position [133, 0]
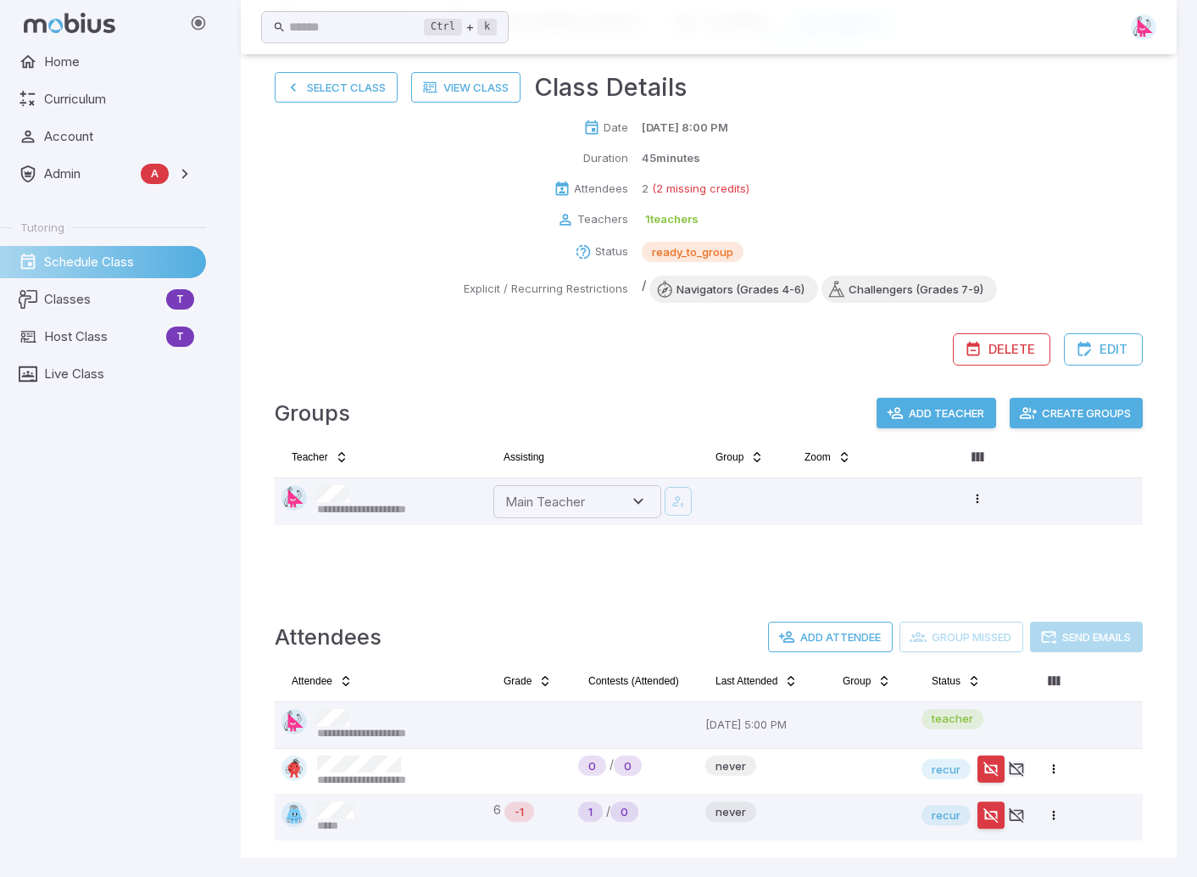
click at [1068, 407] on button "Create Groups" at bounding box center [1076, 413] width 133 height 31
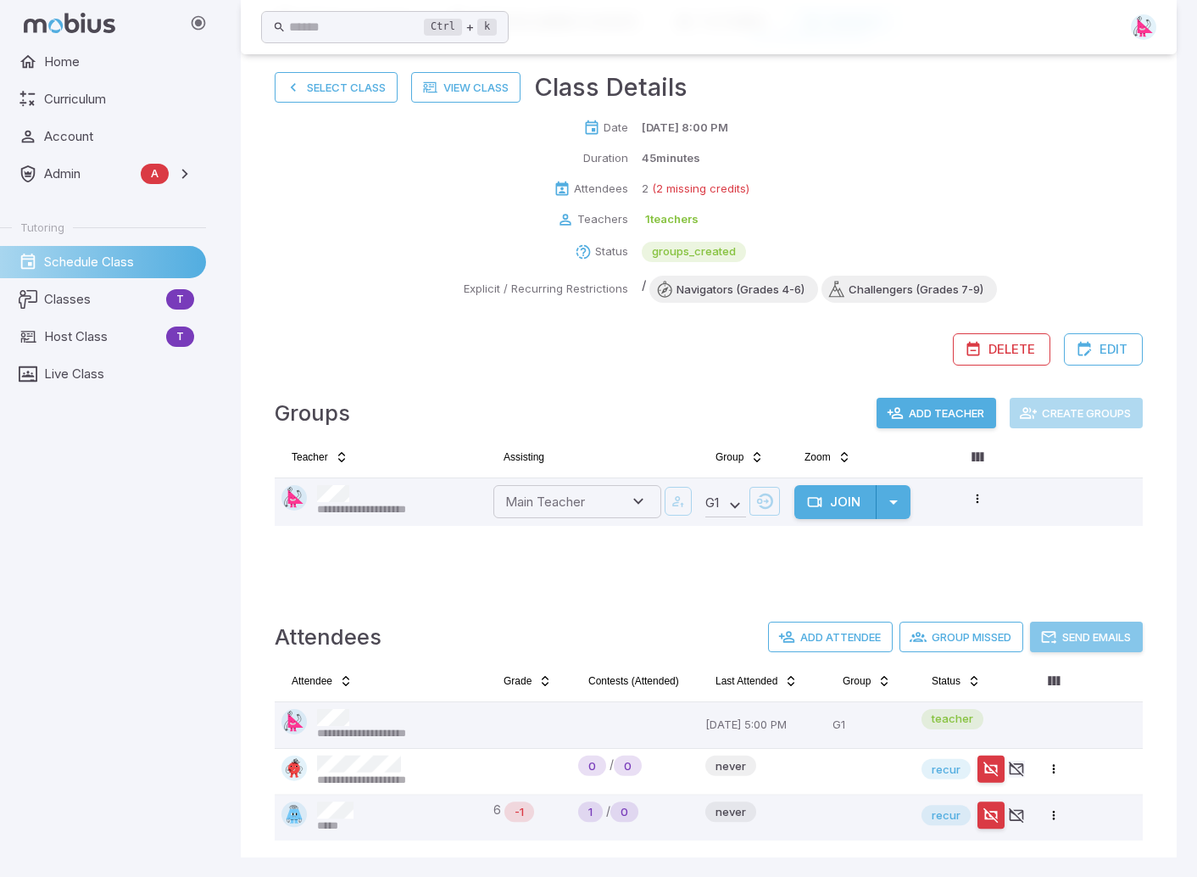
click at [1086, 637] on button "Send Emails" at bounding box center [1086, 637] width 113 height 31
